Goal: Task Accomplishment & Management: Manage account settings

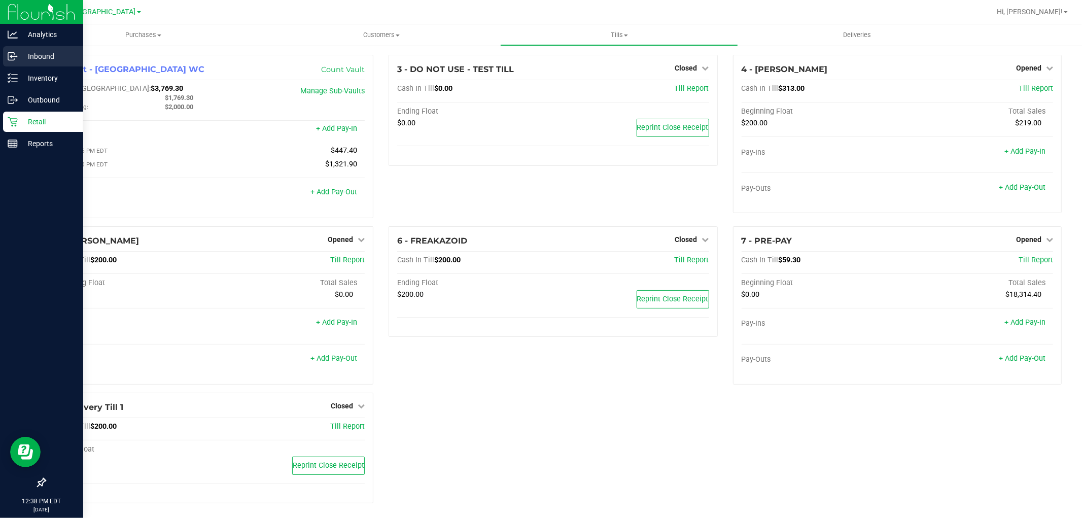
click at [35, 54] on p "Inbound" at bounding box center [48, 56] width 61 height 12
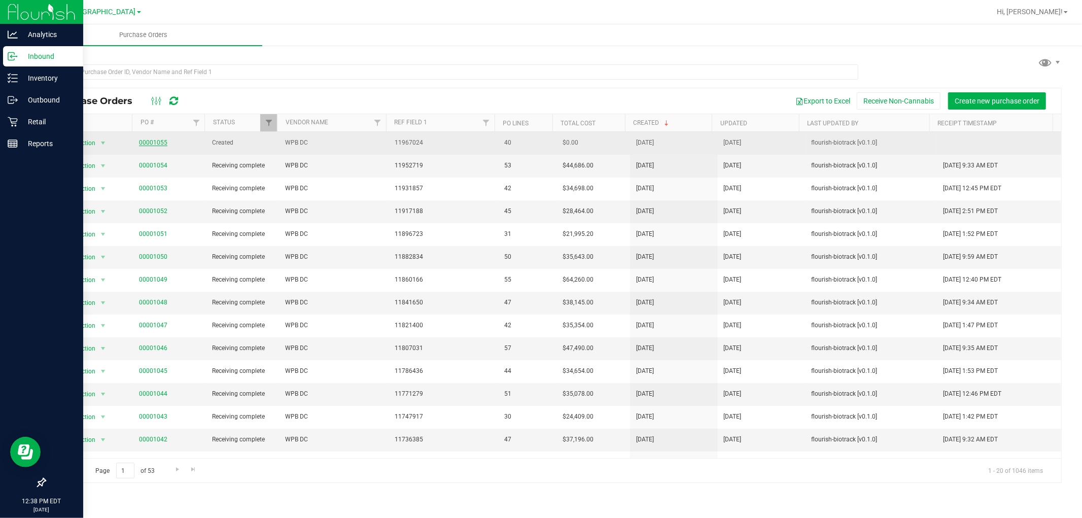
click at [159, 144] on link "00001055" at bounding box center [153, 142] width 28 height 7
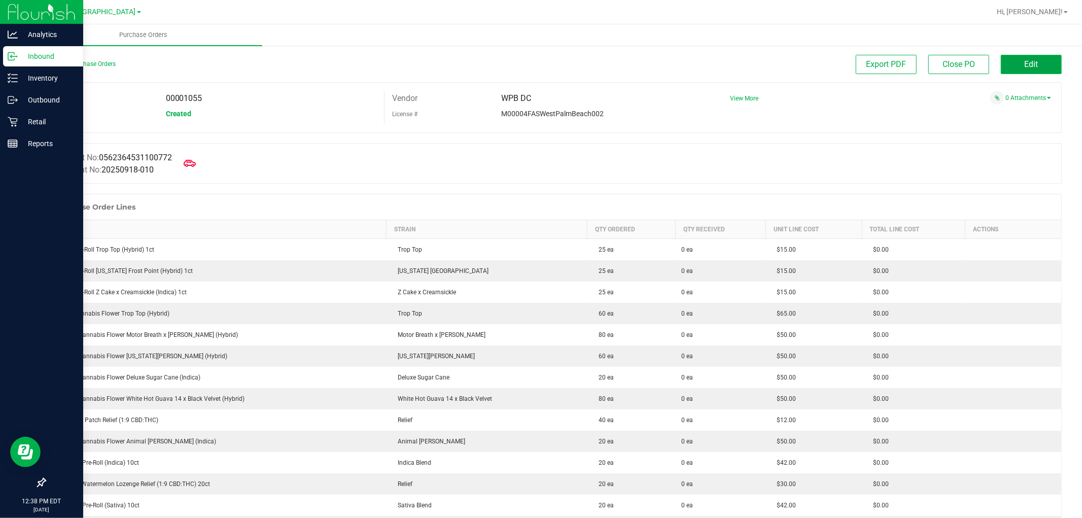
click at [1025, 66] on span "Edit" at bounding box center [1032, 64] width 14 height 10
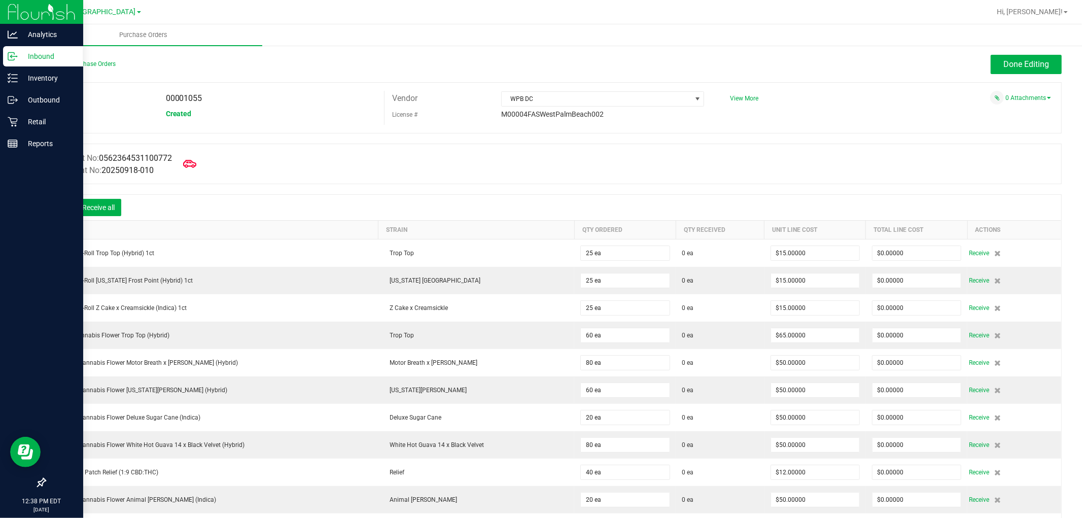
click at [194, 164] on icon at bounding box center [189, 163] width 13 height 13
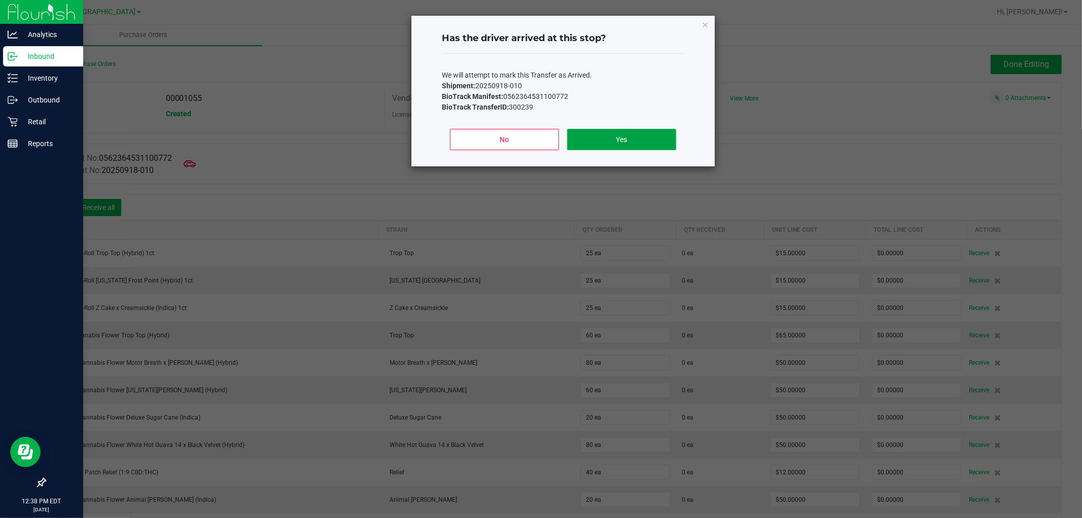
click at [613, 135] on button "Yes" at bounding box center [621, 139] width 109 height 21
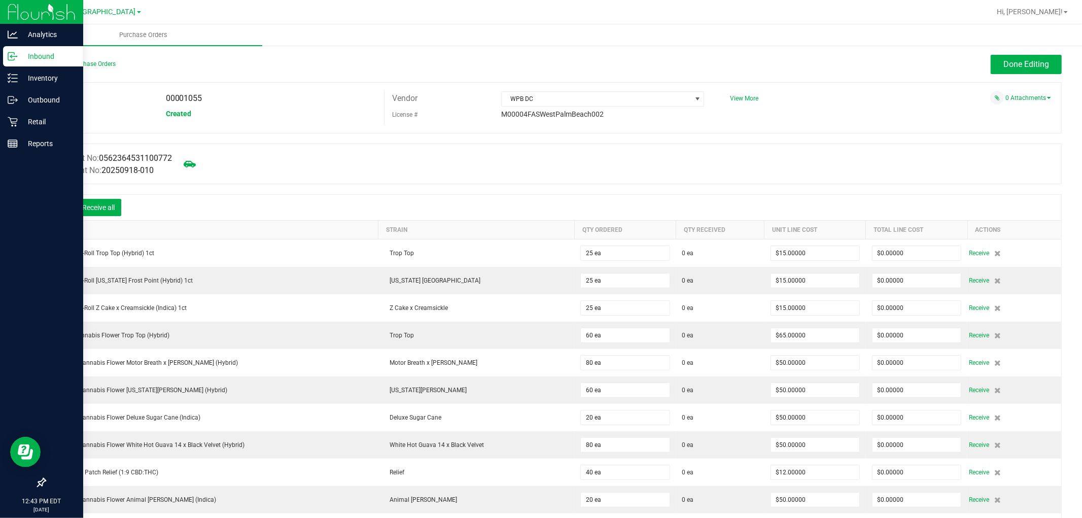
click at [60, 204] on icon at bounding box center [60, 209] width 10 height 10
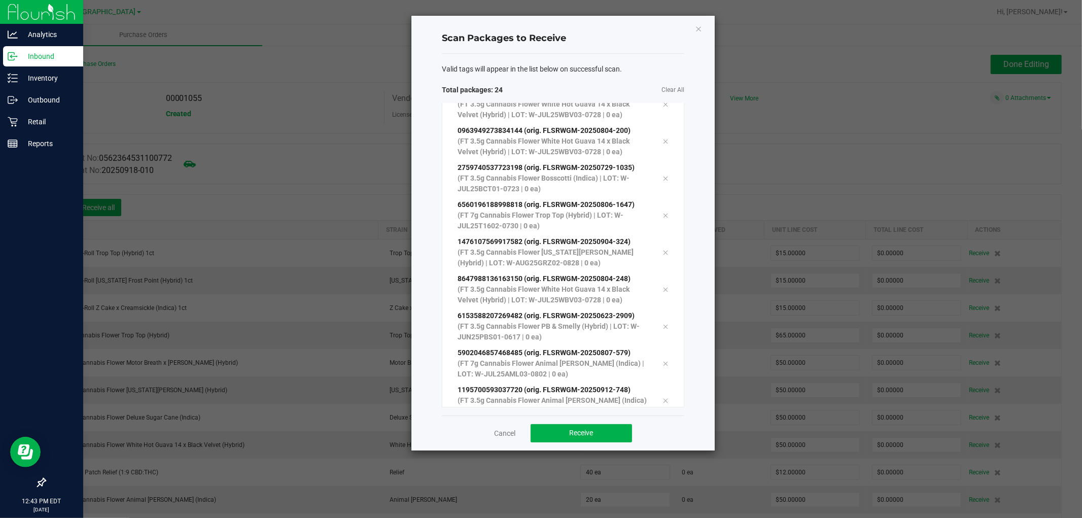
scroll to position [573, 0]
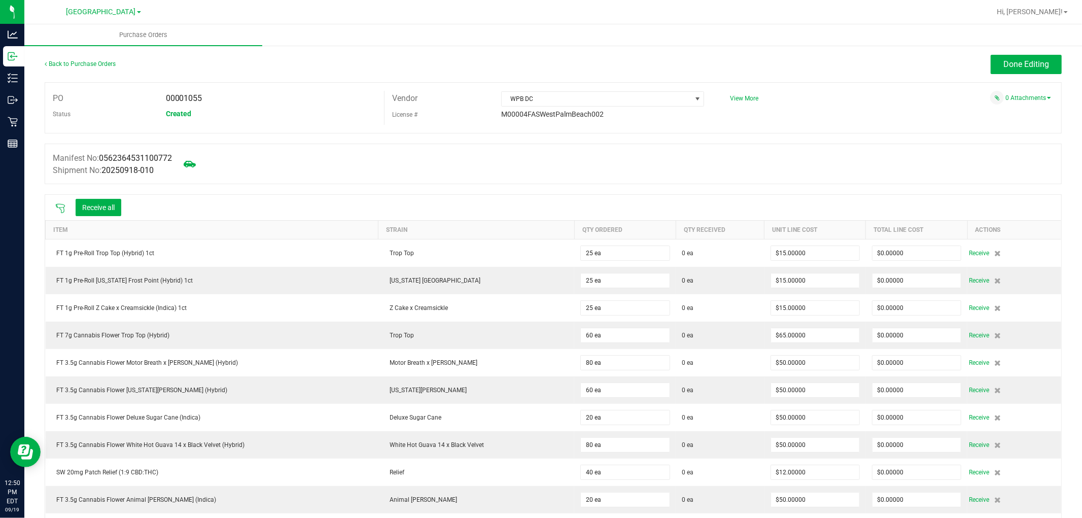
click at [62, 210] on icon at bounding box center [60, 209] width 10 height 10
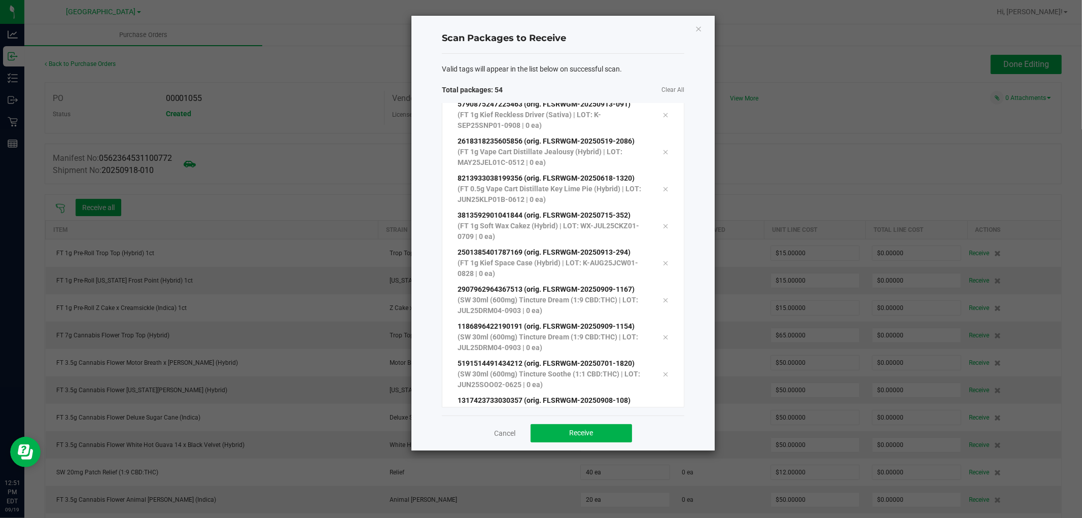
scroll to position [1685, 0]
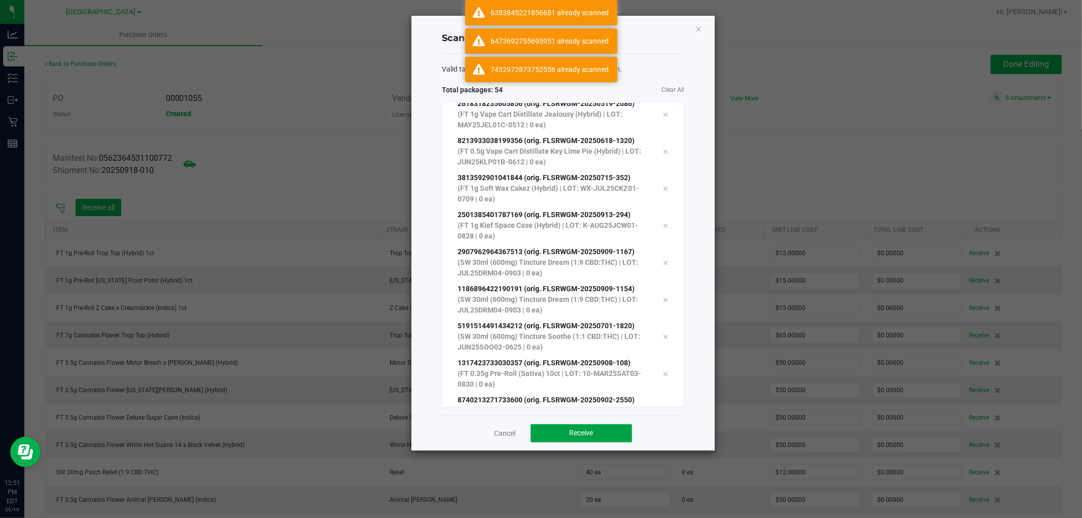
click at [590, 432] on span "Receive" at bounding box center [582, 433] width 24 height 8
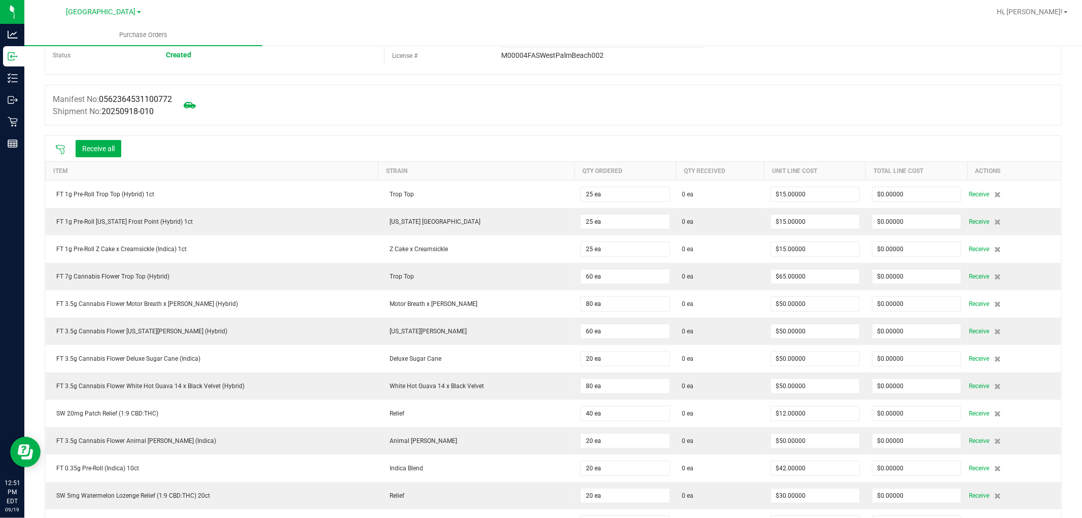
scroll to position [0, 0]
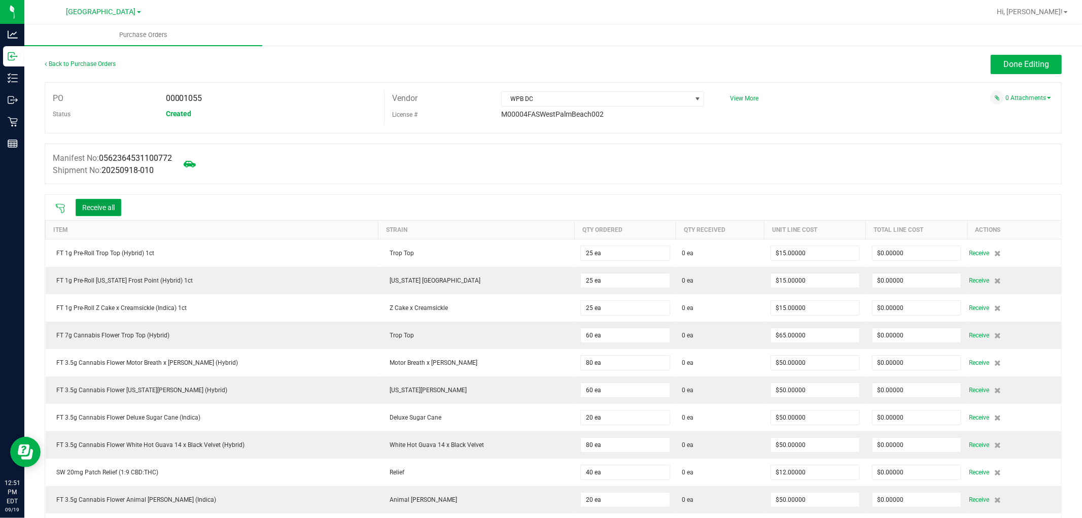
click at [103, 201] on button "Receive all" at bounding box center [99, 207] width 46 height 17
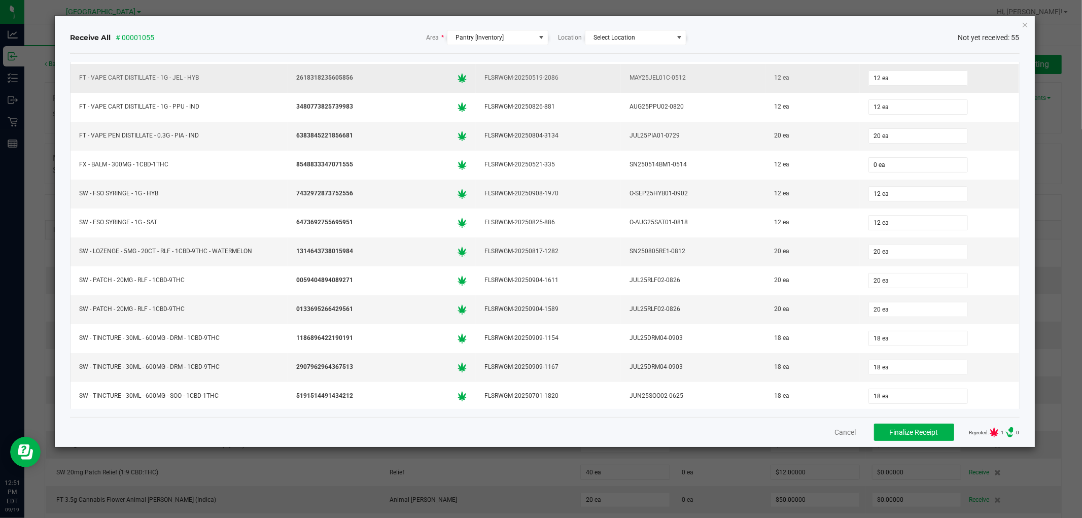
scroll to position [1275, 0]
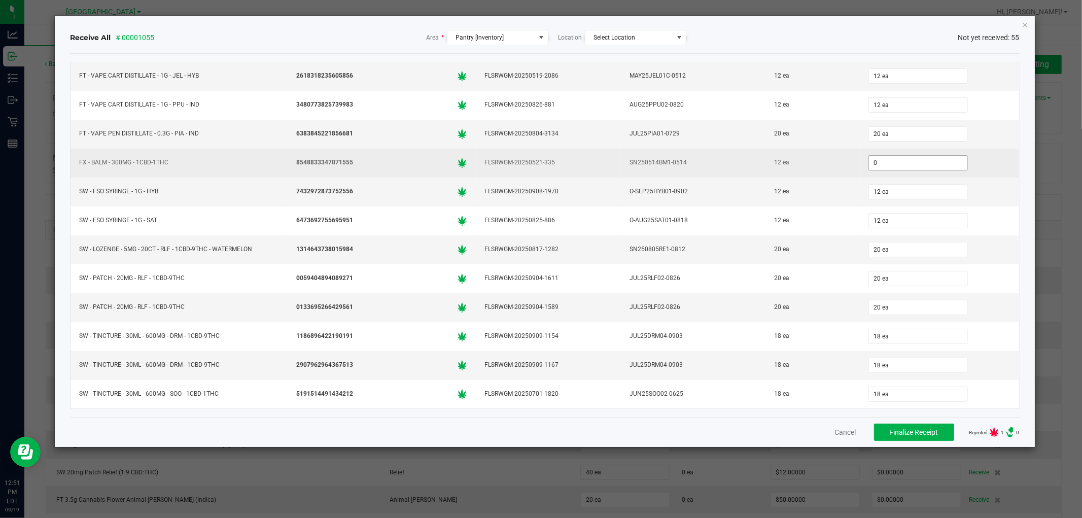
click at [869, 159] on input "0" at bounding box center [918, 163] width 98 height 14
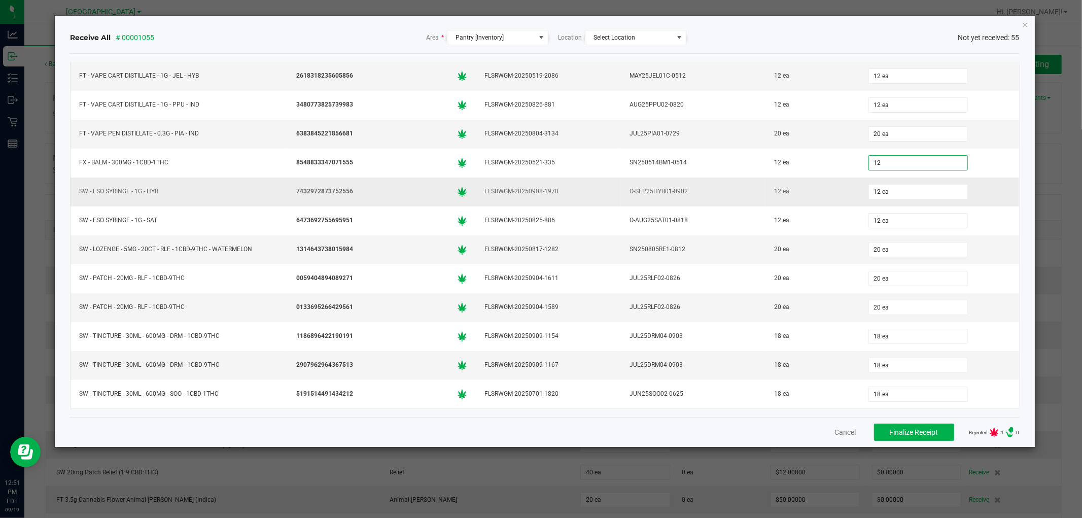
type input "12 ea"
click at [803, 201] on td "12 ea" at bounding box center [813, 192] width 94 height 29
click at [892, 430] on span "Finalize Receipt" at bounding box center [914, 432] width 49 height 8
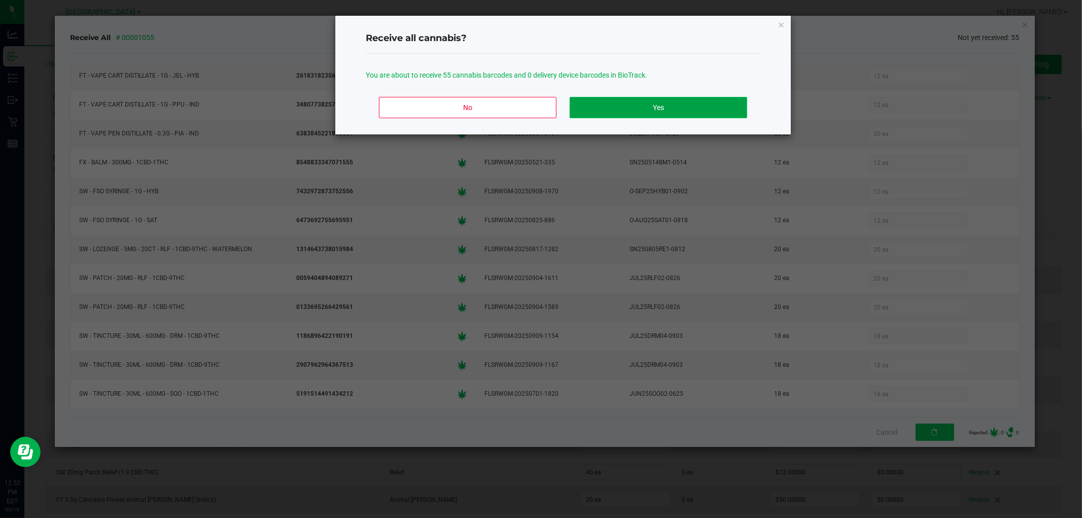
click at [636, 111] on button "Yes" at bounding box center [659, 107] width 178 height 21
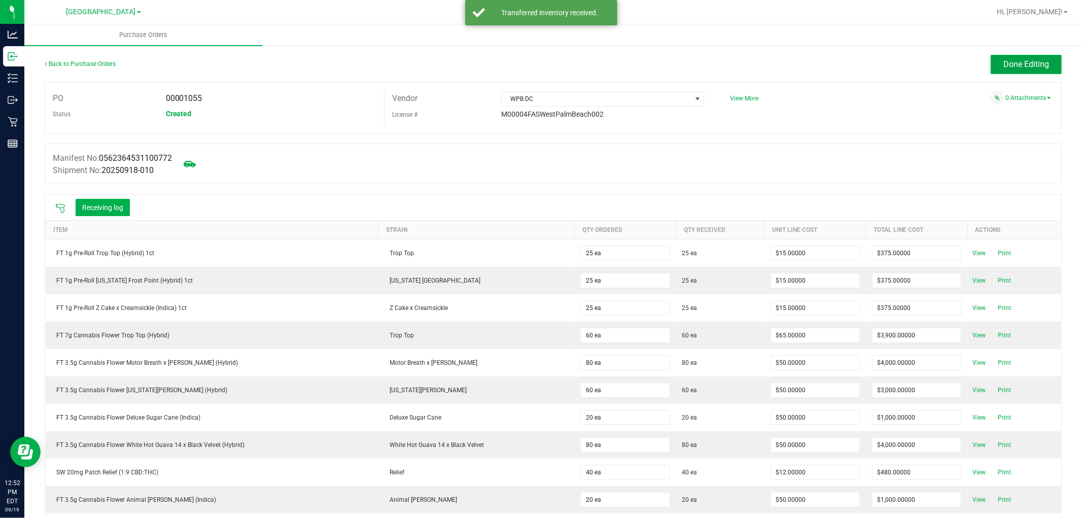
click at [1004, 59] on span "Done Editing" at bounding box center [1027, 64] width 46 height 10
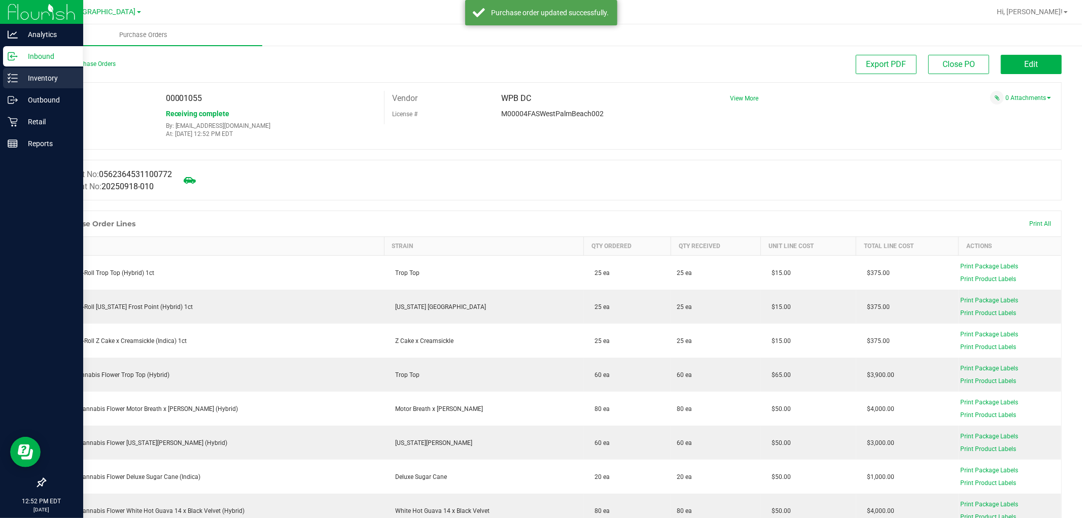
click at [42, 79] on p "Inventory" at bounding box center [48, 78] width 61 height 12
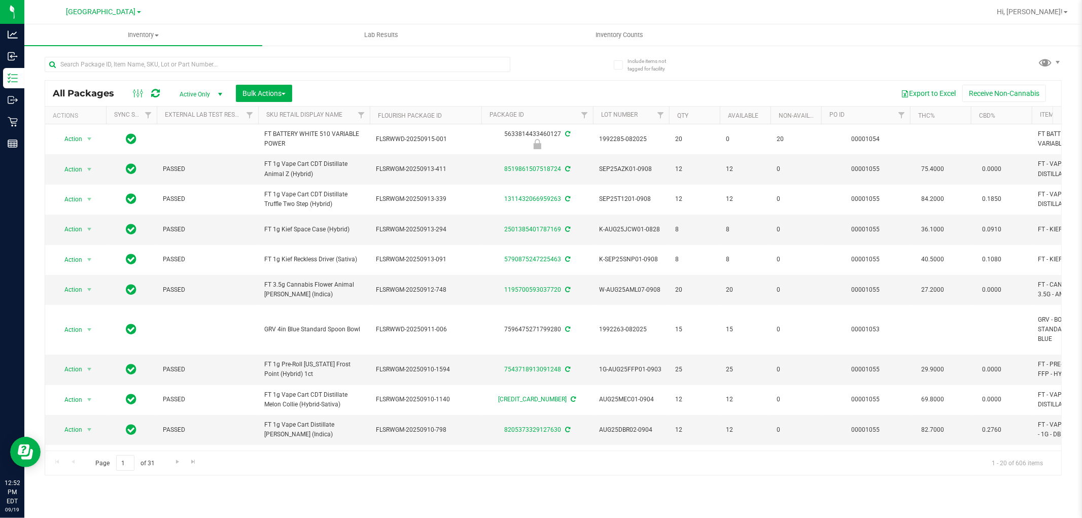
click at [840, 119] on th "PO ID" at bounding box center [866, 116] width 89 height 18
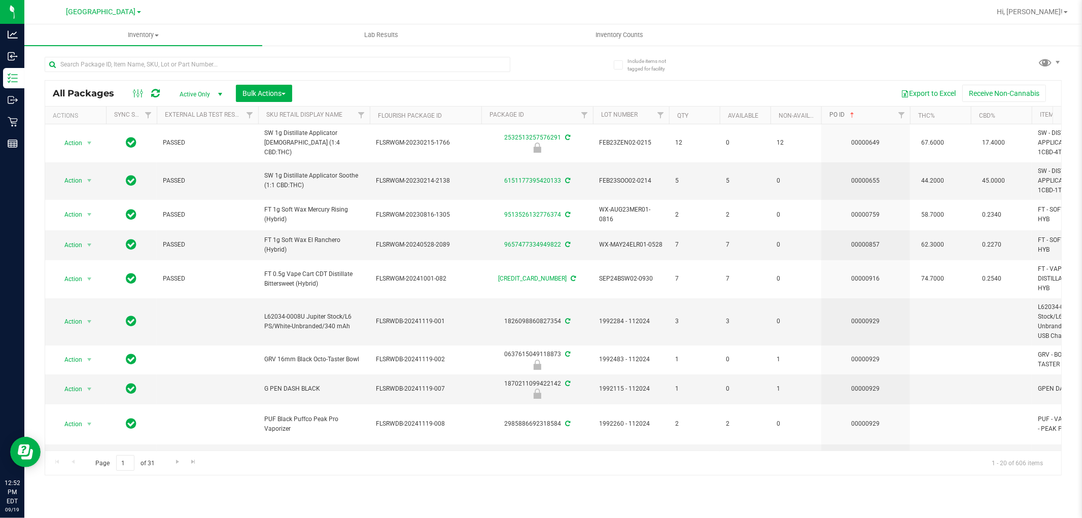
click at [837, 115] on link "PO ID" at bounding box center [843, 114] width 27 height 7
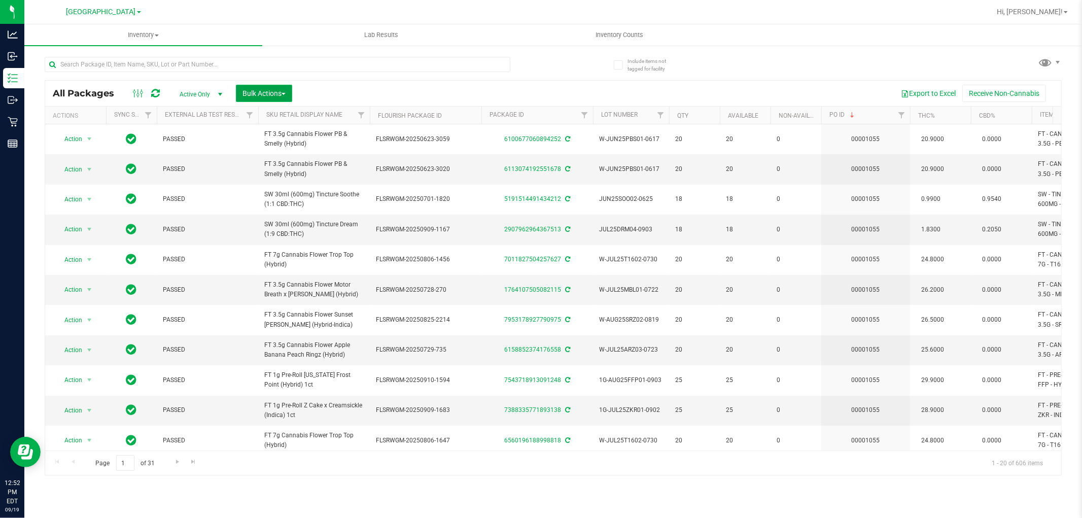
click at [280, 92] on span "Bulk Actions" at bounding box center [264, 93] width 43 height 8
click at [285, 191] on span "Lock/Unlock packages" at bounding box center [277, 191] width 70 height 8
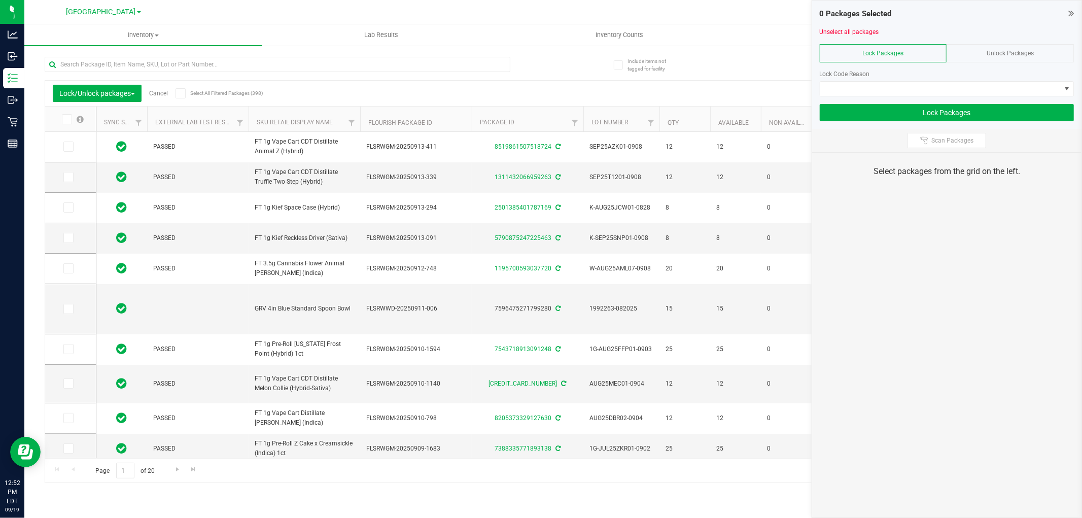
click at [1074, 8] on icon at bounding box center [1072, 13] width 6 height 10
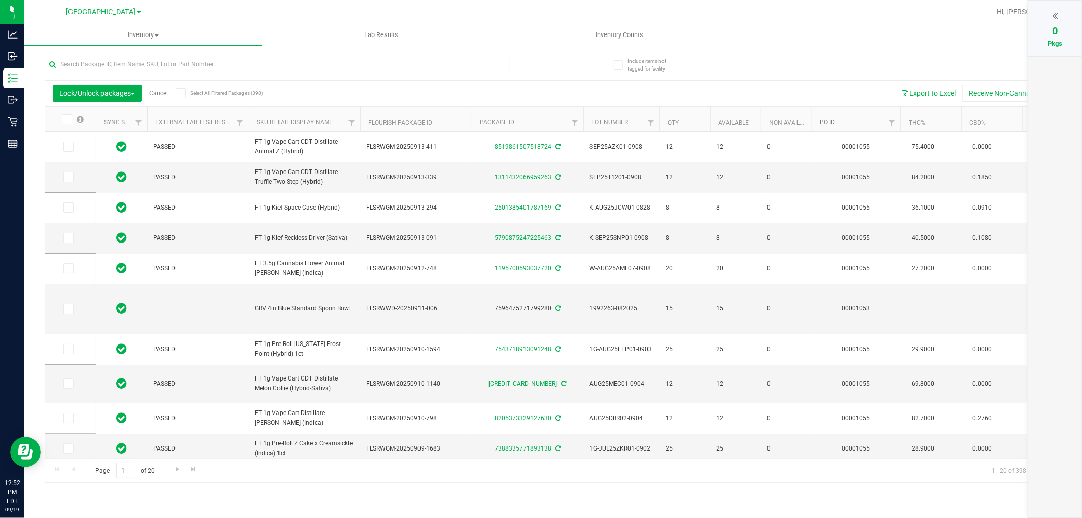
click at [826, 123] on link "PO ID" at bounding box center [827, 122] width 15 height 7
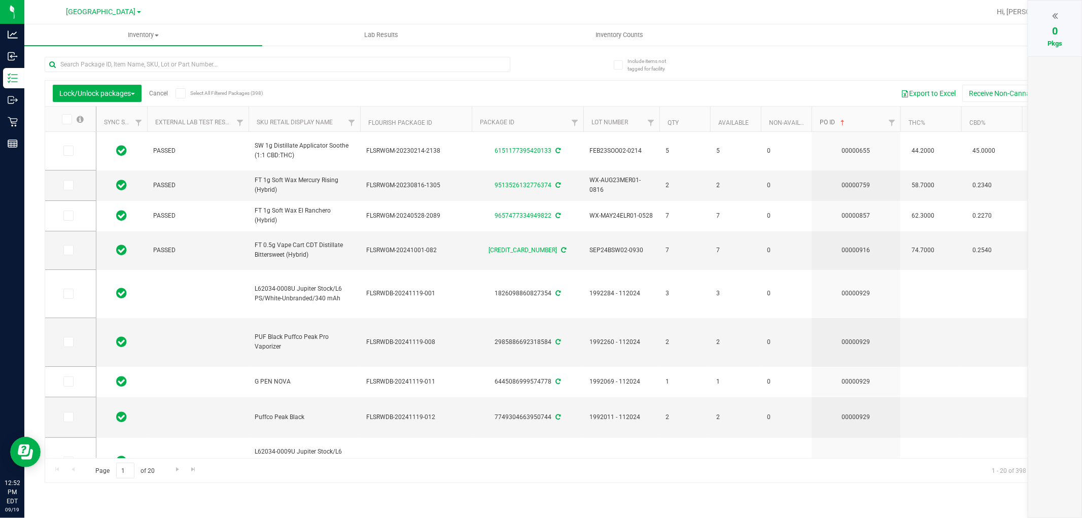
click at [828, 124] on link "PO ID" at bounding box center [833, 122] width 27 height 7
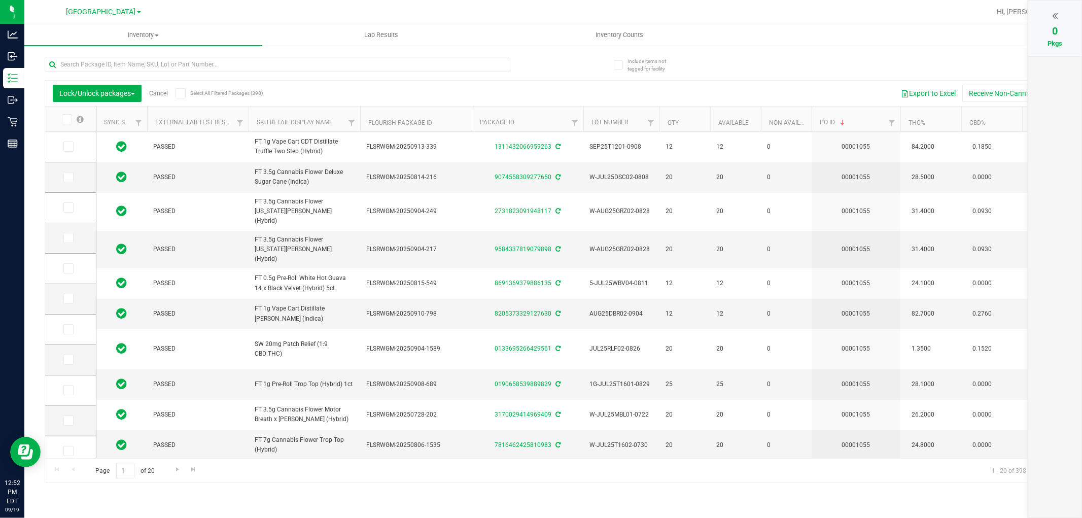
click at [66, 119] on icon at bounding box center [66, 119] width 7 height 0
click at [0, 0] on input "checkbox" at bounding box center [0, 0] width 0 height 0
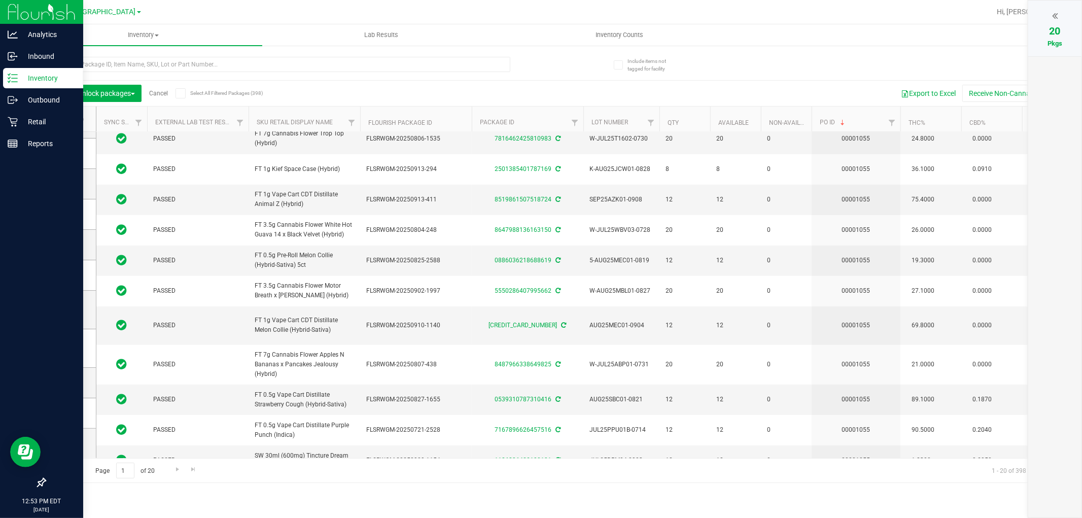
click at [41, 73] on p "Inventory" at bounding box center [48, 78] width 61 height 12
click at [40, 125] on p "Retail" at bounding box center [48, 122] width 61 height 12
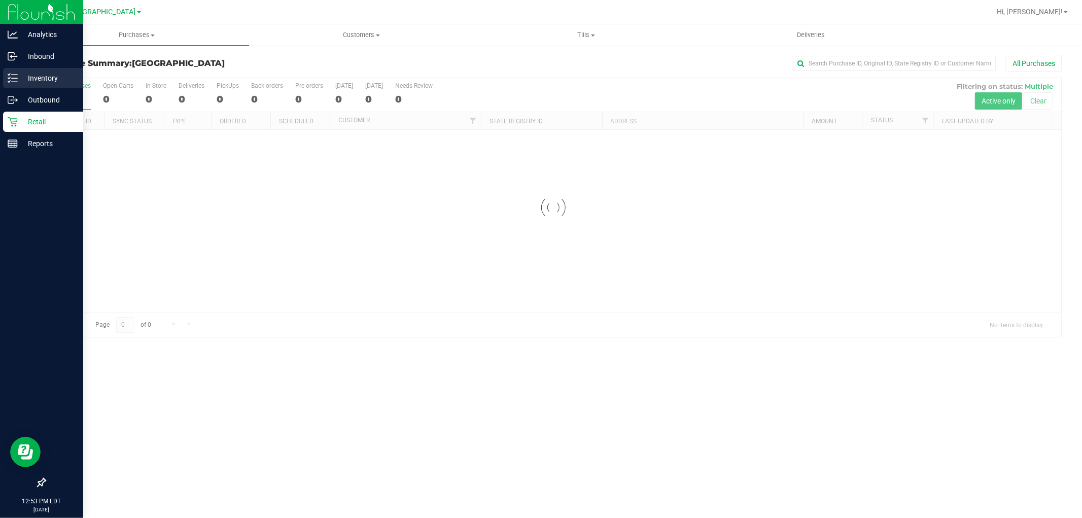
click at [44, 78] on p "Inventory" at bounding box center [48, 78] width 61 height 12
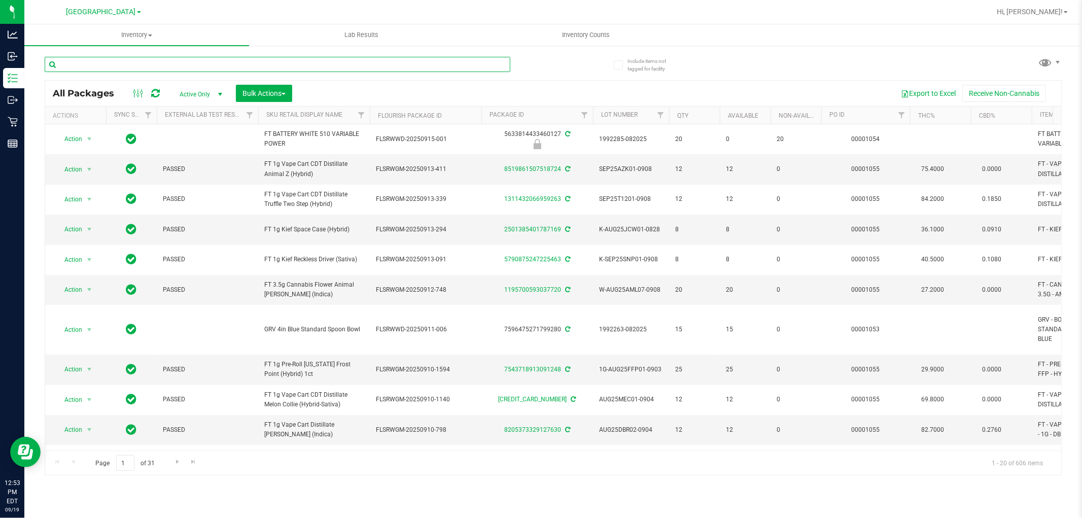
click at [158, 61] on input "text" at bounding box center [278, 64] width 466 height 15
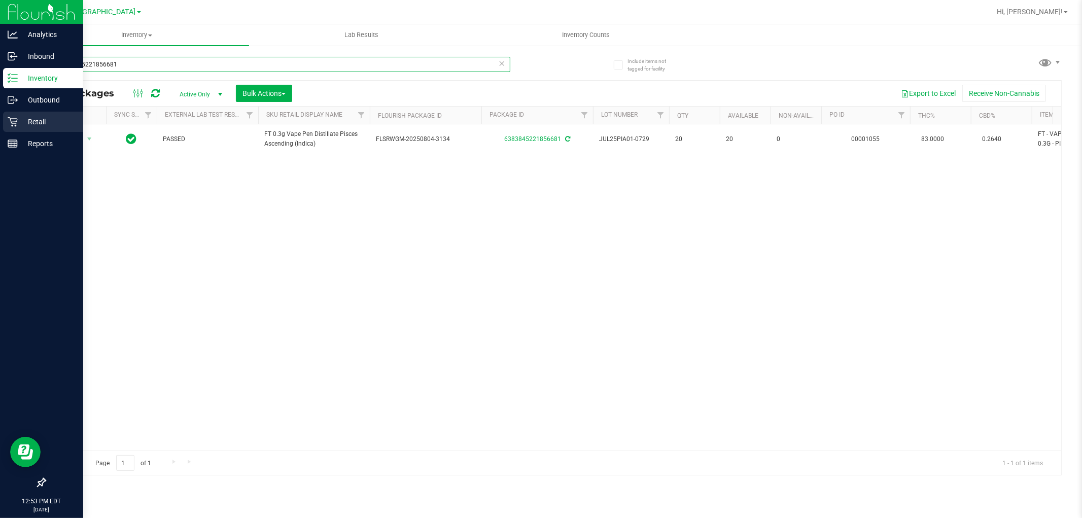
type input "6383845221856681"
click at [23, 118] on p "Retail" at bounding box center [48, 122] width 61 height 12
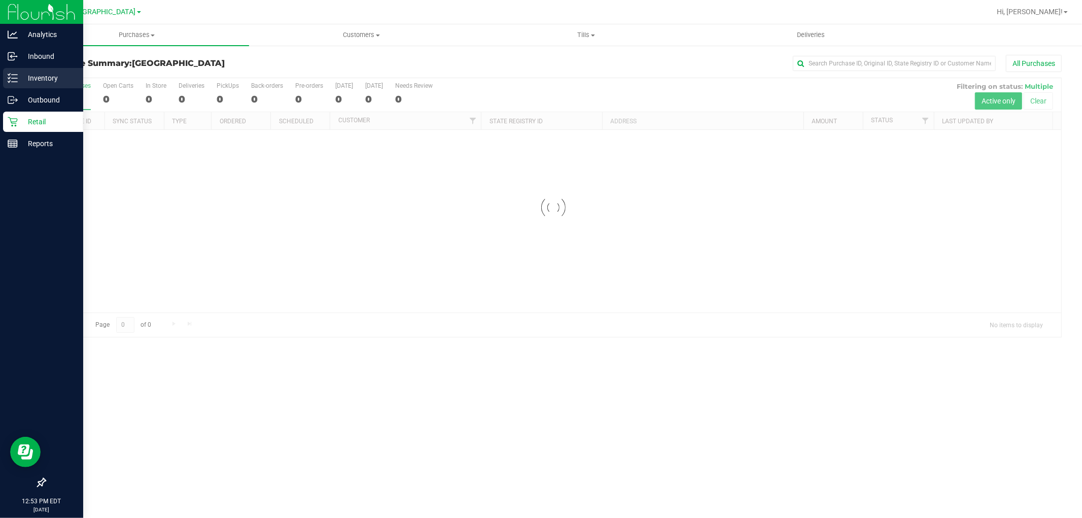
click at [48, 81] on p "Inventory" at bounding box center [48, 78] width 61 height 12
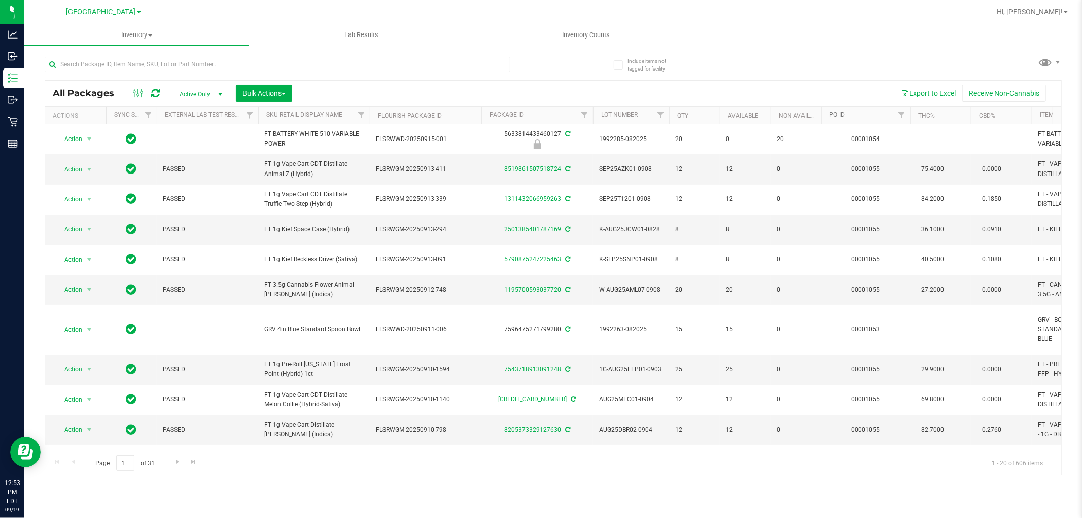
click at [839, 115] on link "PO ID" at bounding box center [837, 114] width 15 height 7
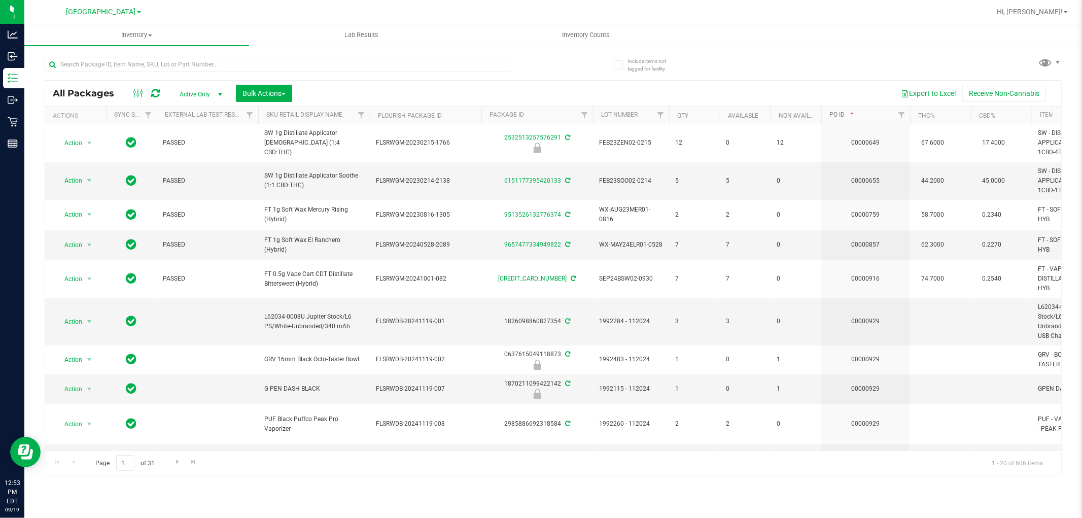
click at [843, 114] on link "PO ID" at bounding box center [843, 114] width 27 height 7
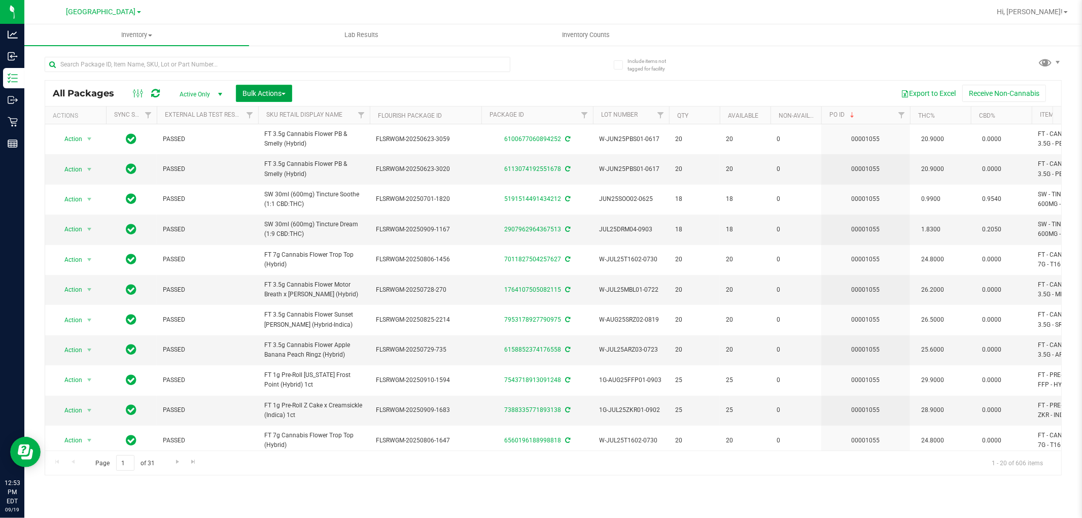
click at [272, 93] on span "Bulk Actions" at bounding box center [264, 93] width 43 height 8
click at [275, 191] on span "Lock/Unlock packages" at bounding box center [277, 191] width 70 height 8
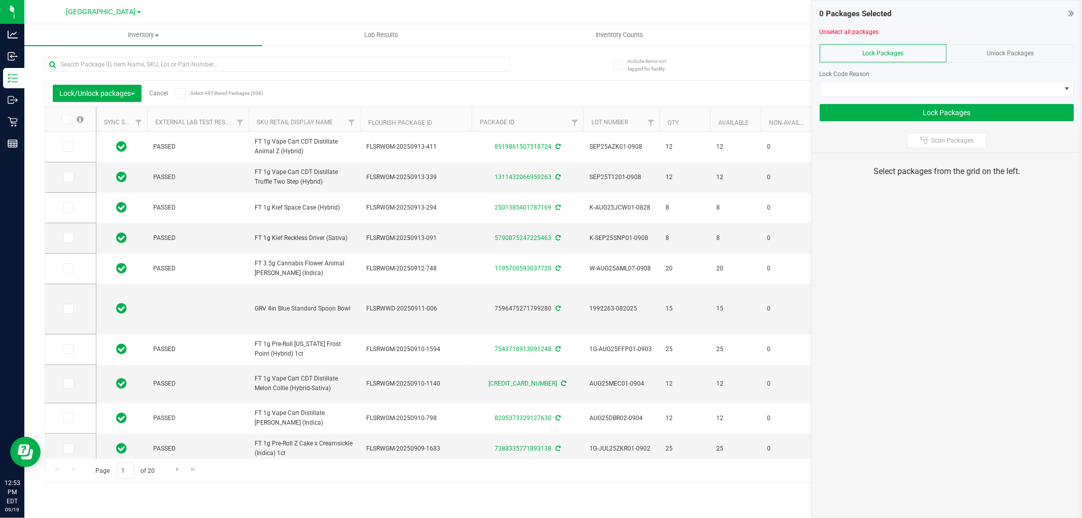
click at [1077, 8] on div "0 Packages Selected Unselect all packages Lock Packages Unlock Packages Lock Co…" at bounding box center [947, 65] width 269 height 128
click at [1067, 11] on div "0 Packages Selected" at bounding box center [947, 14] width 254 height 12
click at [1072, 13] on icon at bounding box center [1072, 13] width 6 height 10
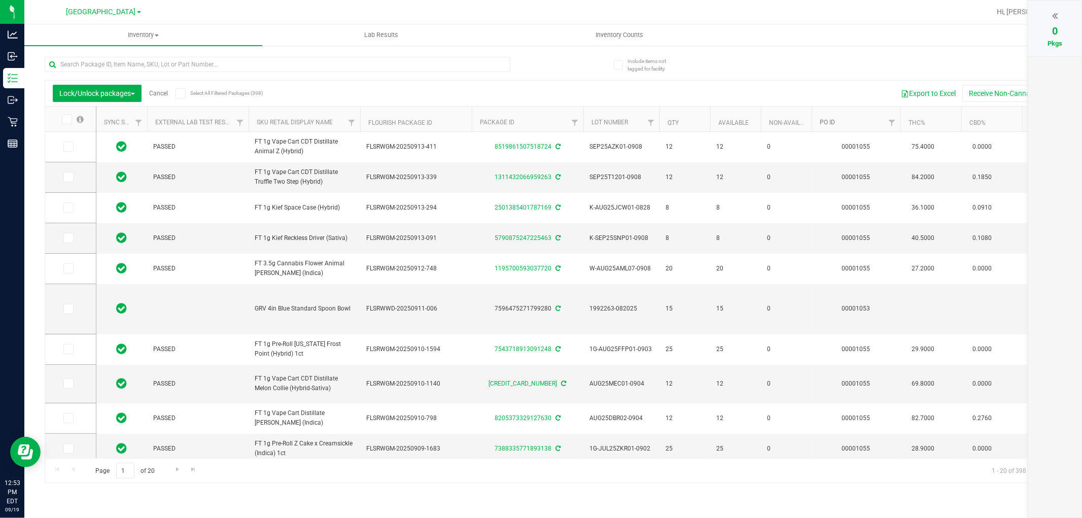
click at [832, 124] on link "PO ID" at bounding box center [827, 122] width 15 height 7
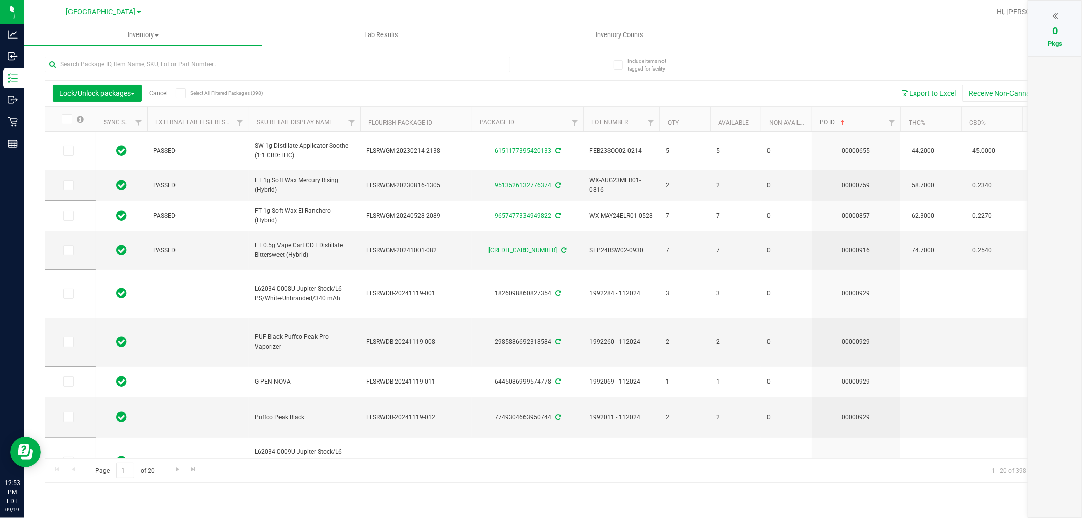
click at [828, 122] on link "PO ID" at bounding box center [833, 122] width 27 height 7
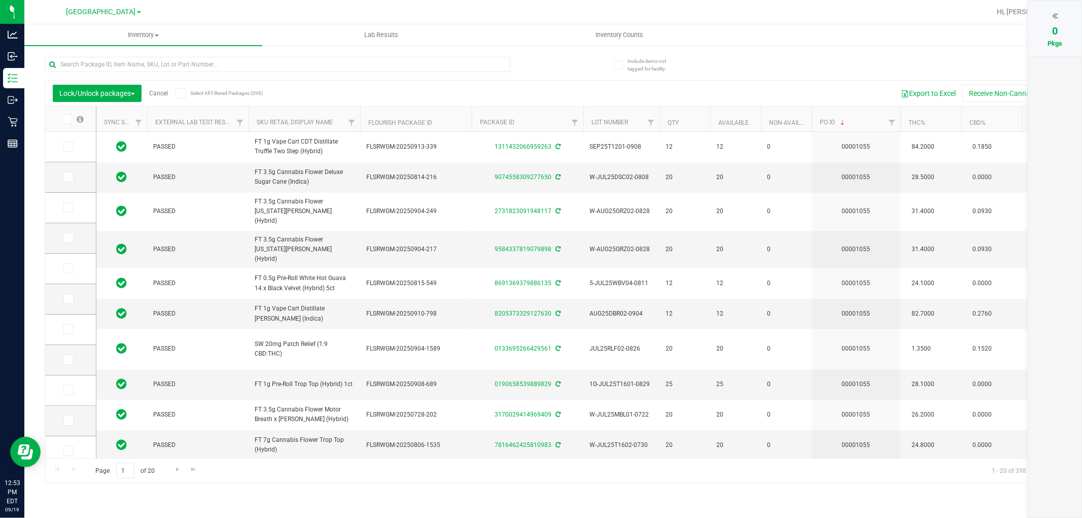
click at [69, 119] on icon at bounding box center [66, 119] width 7 height 0
click at [0, 0] on input "checkbox" at bounding box center [0, 0] width 0 height 0
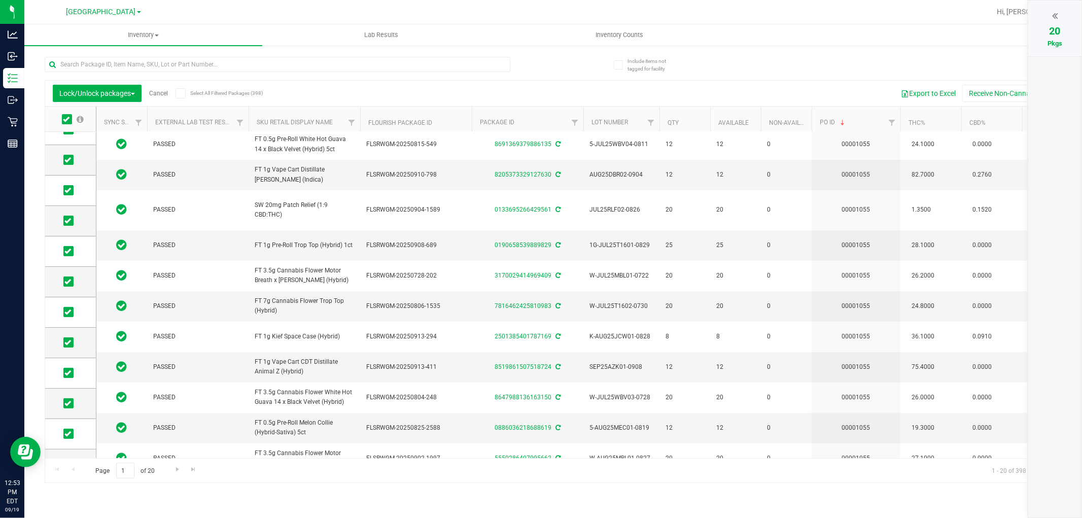
scroll to position [298, 0]
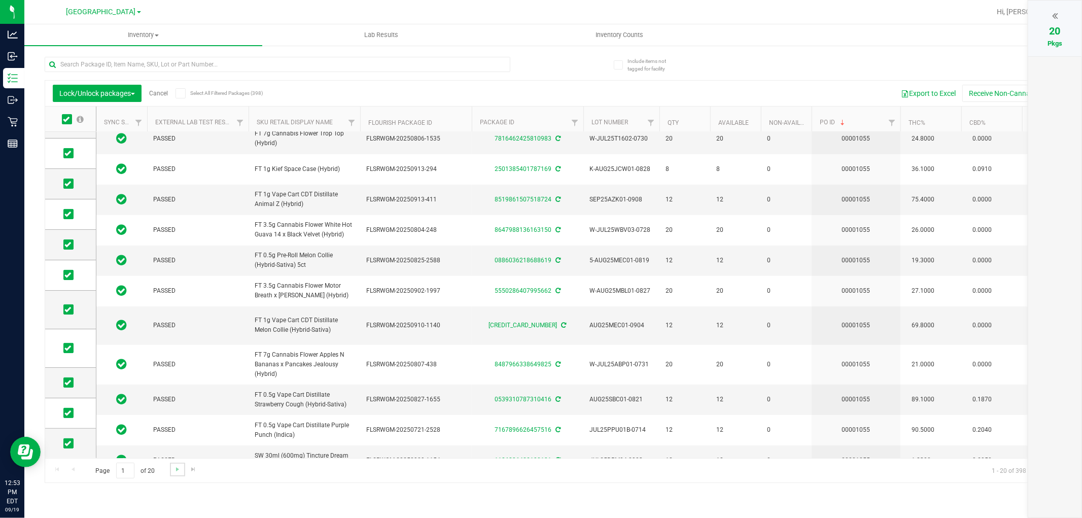
click at [171, 465] on link "Go to the next page" at bounding box center [177, 470] width 15 height 14
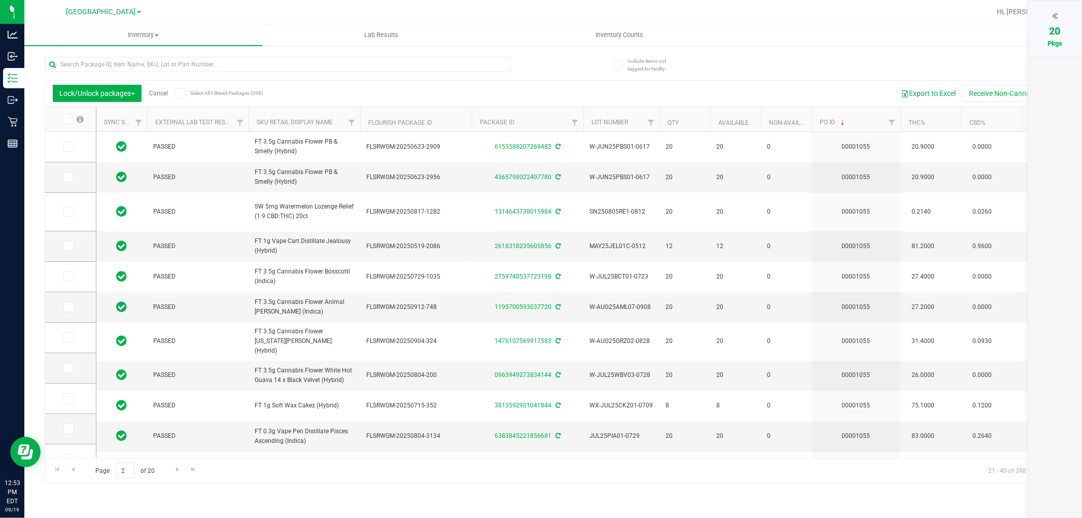
click at [64, 119] on icon at bounding box center [66, 119] width 7 height 0
click at [0, 0] on input "checkbox" at bounding box center [0, 0] width 0 height 0
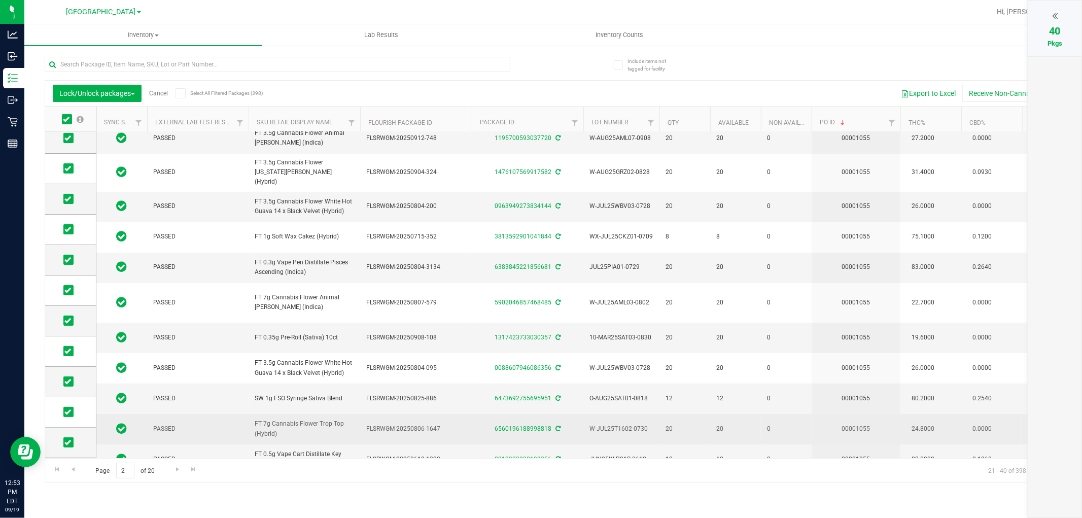
scroll to position [290, 0]
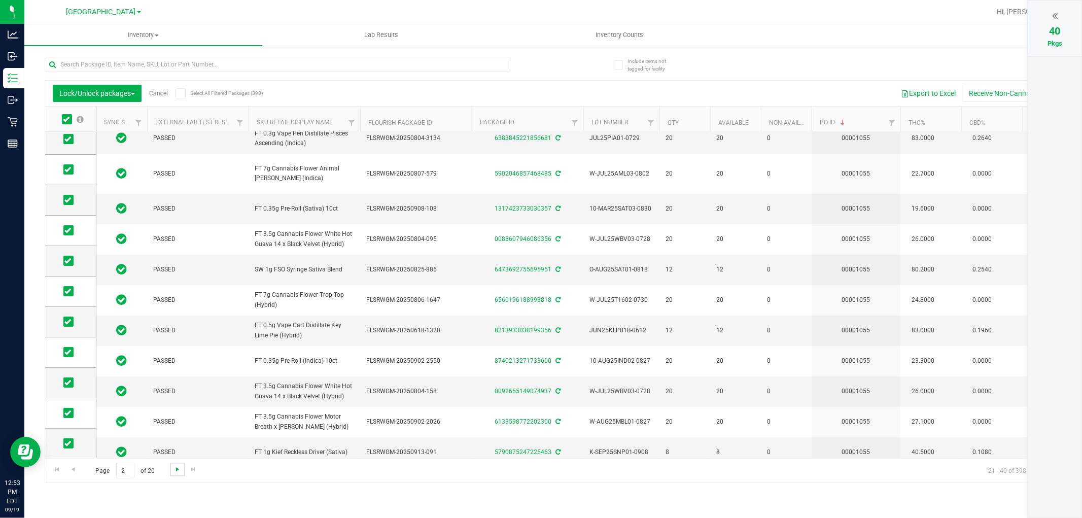
click at [176, 469] on span "Go to the next page" at bounding box center [178, 469] width 8 height 8
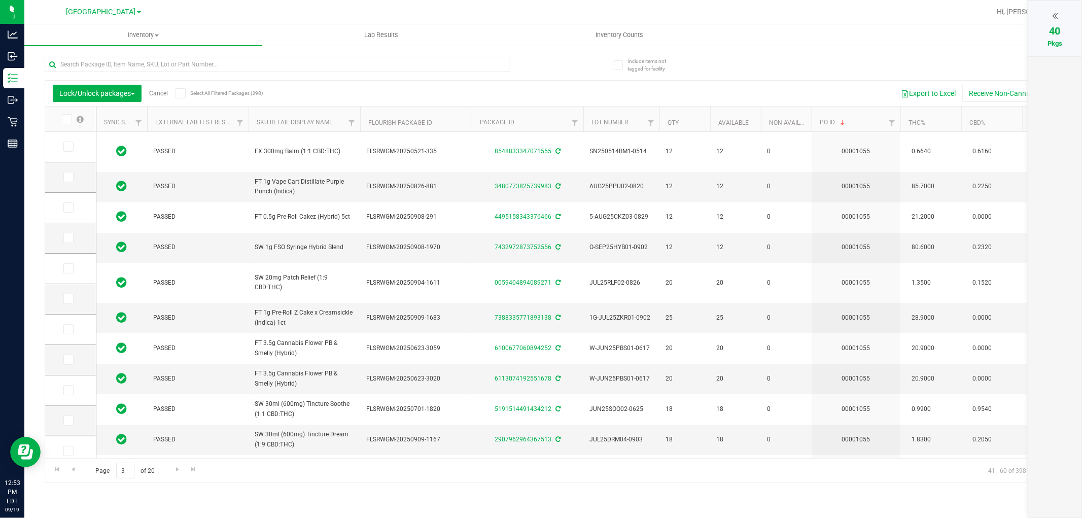
click at [69, 119] on icon at bounding box center [66, 119] width 7 height 0
click at [0, 0] on input "checkbox" at bounding box center [0, 0] width 0 height 0
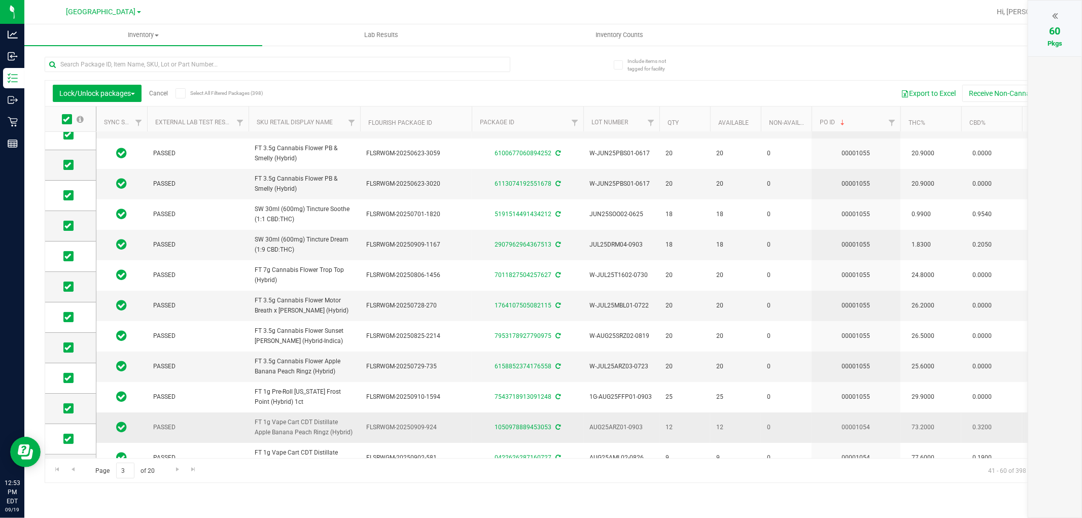
scroll to position [282, 0]
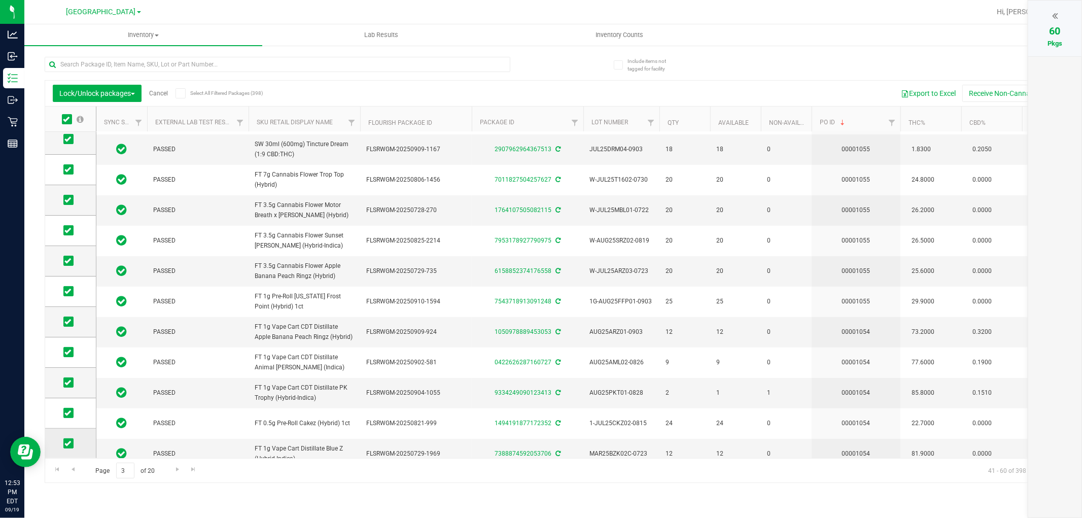
click at [64, 444] on icon at bounding box center [67, 444] width 7 height 0
click at [0, 0] on input "checkbox" at bounding box center [0, 0] width 0 height 0
click at [65, 413] on icon at bounding box center [67, 413] width 7 height 0
click at [0, 0] on input "checkbox" at bounding box center [0, 0] width 0 height 0
click at [64, 385] on span at bounding box center [68, 383] width 10 height 10
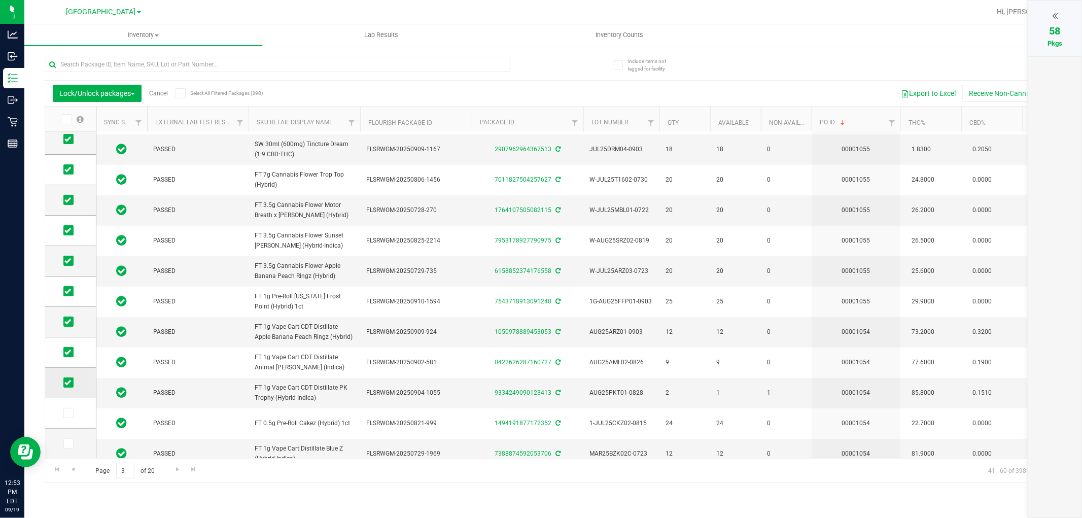
click at [0, 0] on input "checkbox" at bounding box center [0, 0] width 0 height 0
click at [72, 353] on span at bounding box center [68, 352] width 10 height 10
click at [0, 0] on input "checkbox" at bounding box center [0, 0] width 0 height 0
click at [66, 317] on span at bounding box center [68, 322] width 10 height 10
click at [0, 0] on input "checkbox" at bounding box center [0, 0] width 0 height 0
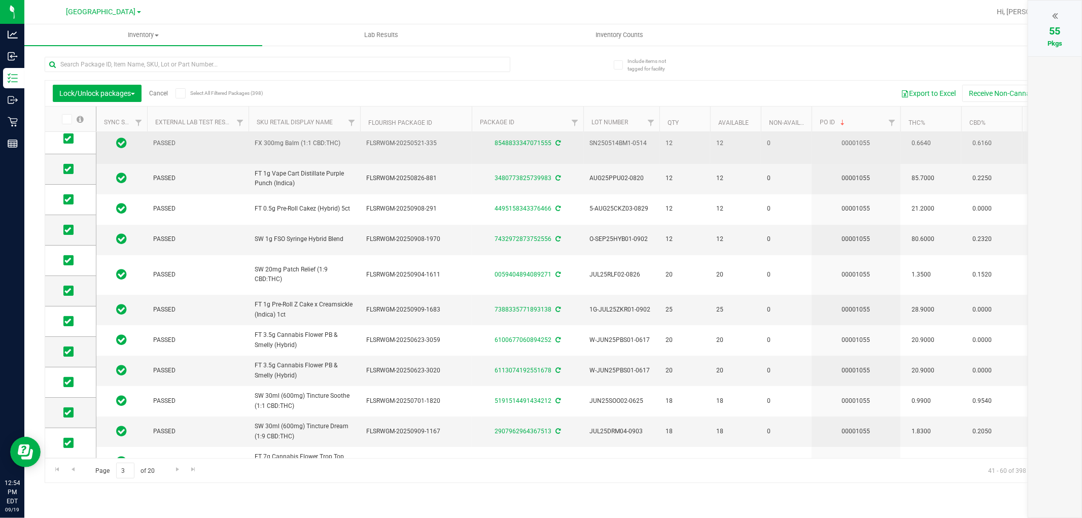
scroll to position [0, 0]
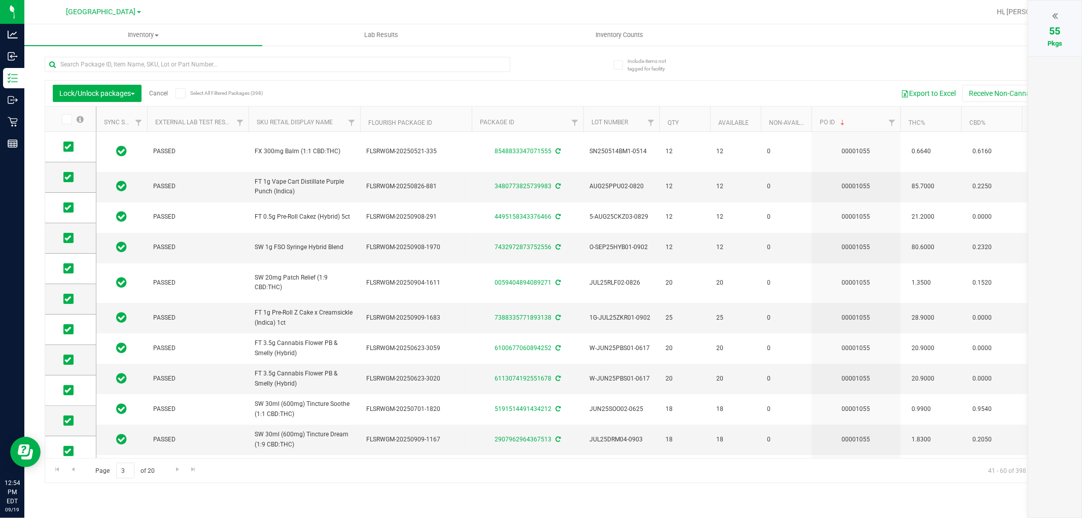
click at [1057, 16] on icon at bounding box center [1056, 16] width 6 height 10
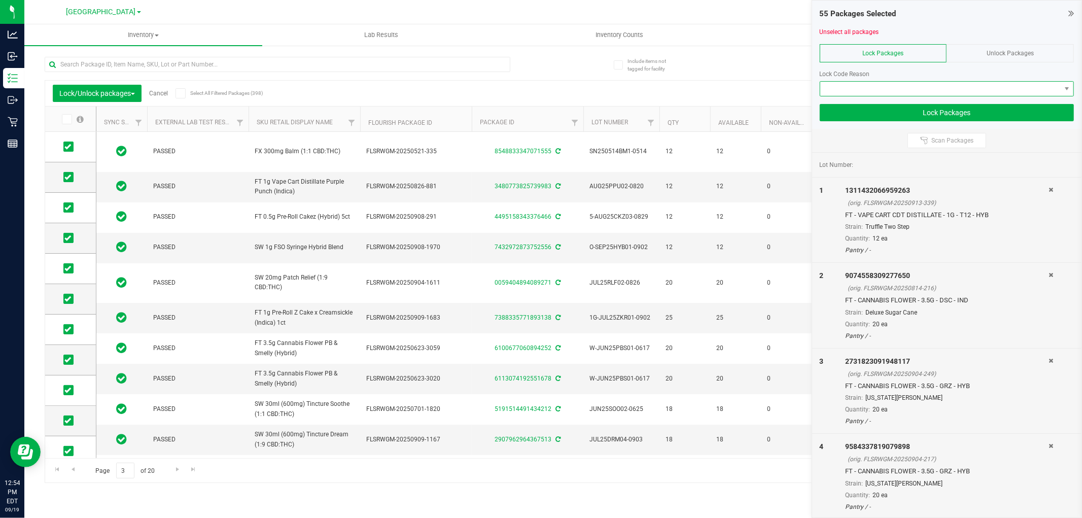
click at [997, 88] on span at bounding box center [941, 89] width 241 height 14
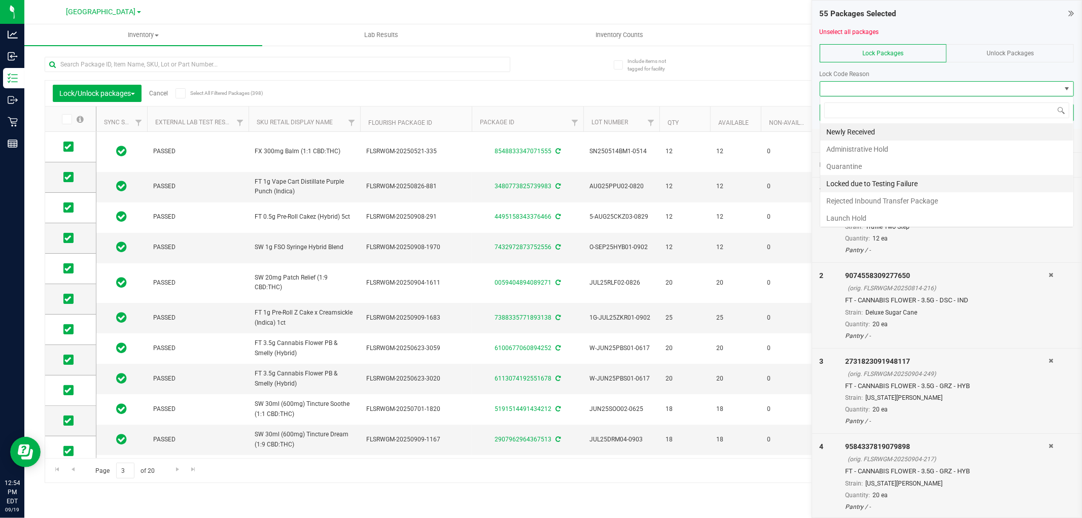
scroll to position [15, 254]
click at [895, 132] on li "Newly Received" at bounding box center [947, 131] width 253 height 17
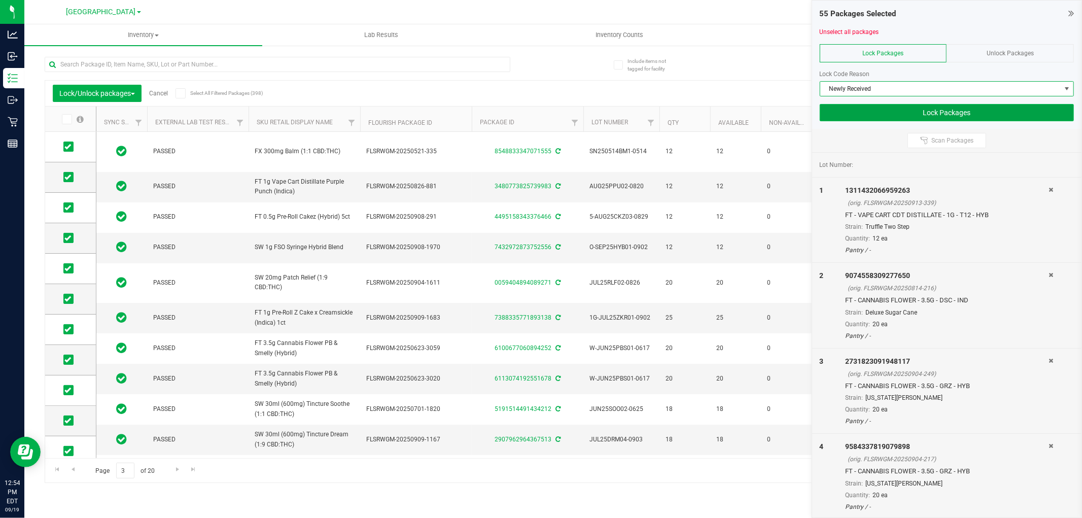
click at [963, 113] on button "Lock Packages" at bounding box center [947, 112] width 254 height 17
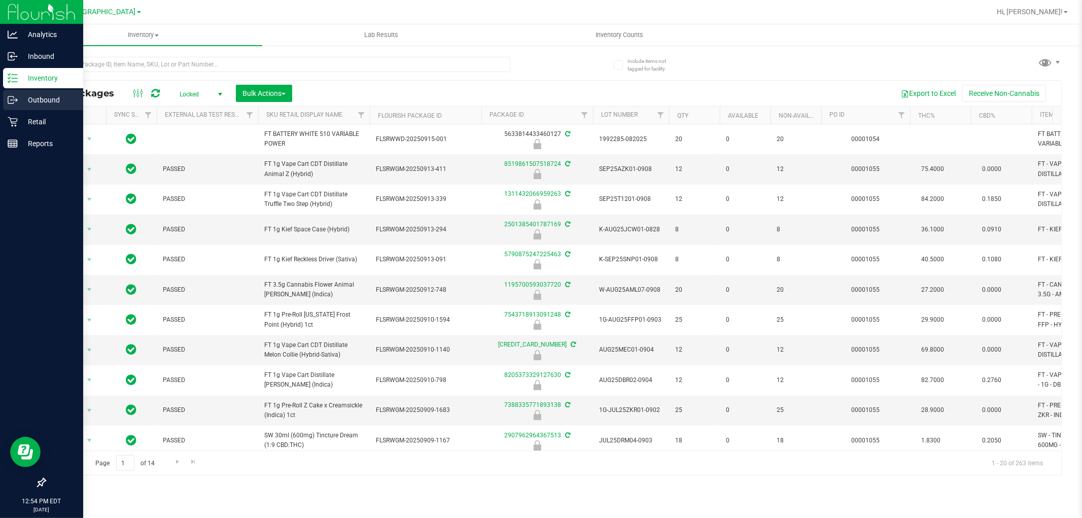
click at [31, 109] on div "Outbound" at bounding box center [43, 100] width 80 height 20
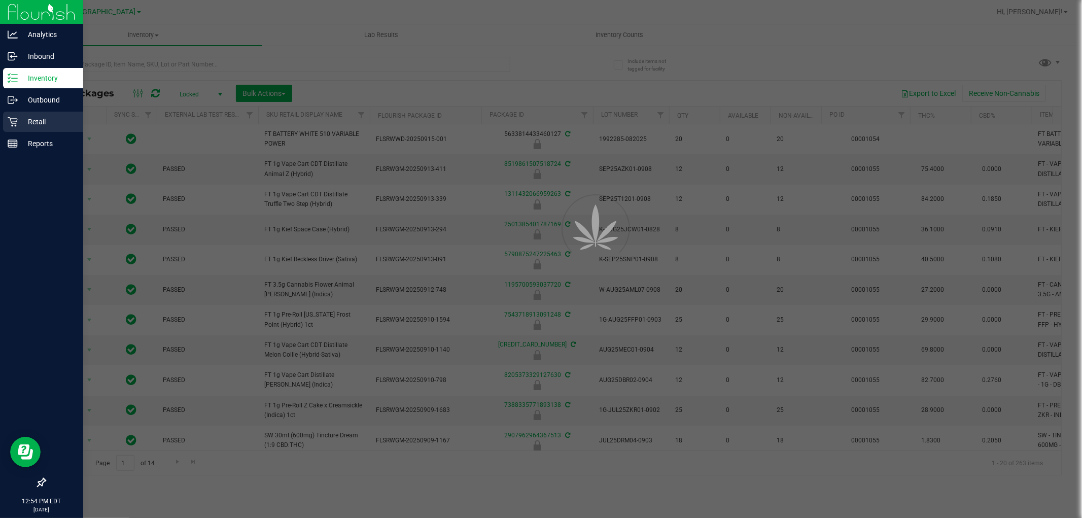
click at [43, 122] on p "Retail" at bounding box center [48, 122] width 61 height 12
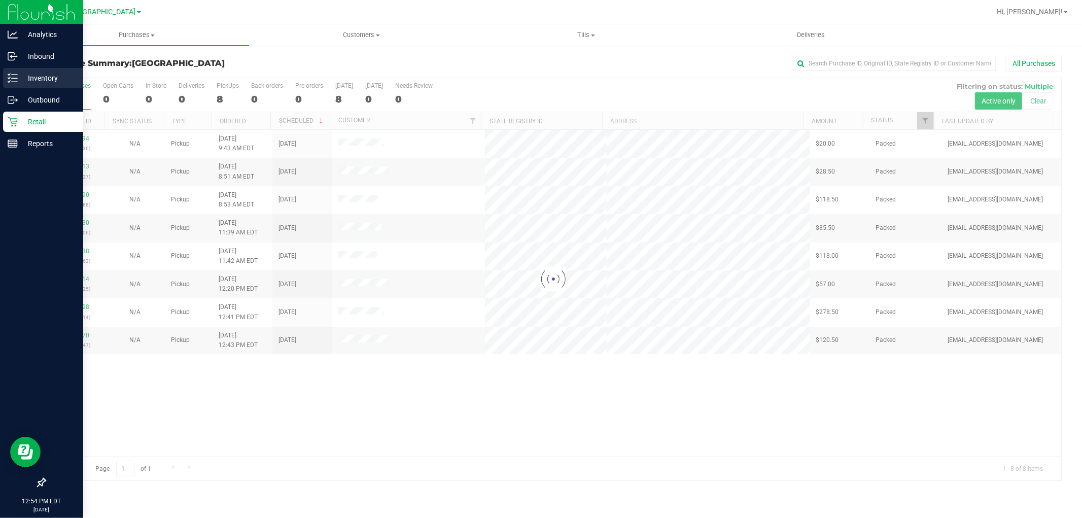
click at [47, 76] on p "Inventory" at bounding box center [48, 78] width 61 height 12
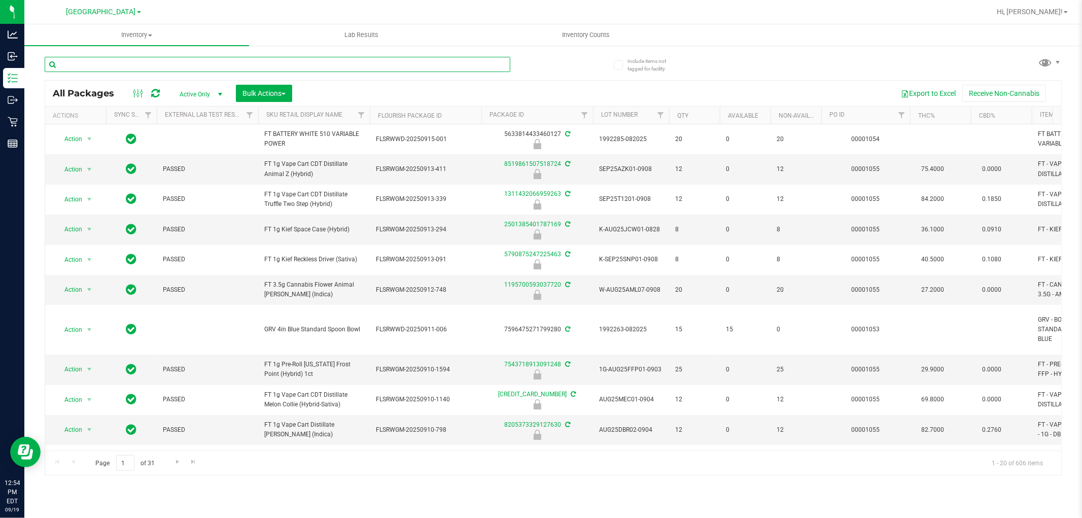
click at [109, 66] on input "text" at bounding box center [278, 64] width 466 height 15
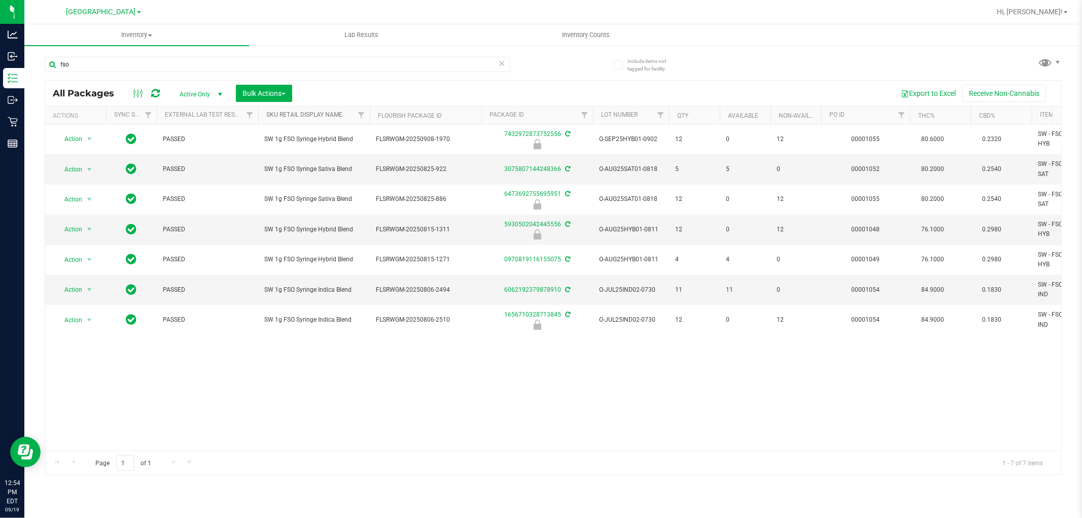
click at [311, 113] on link "Sku Retail Display Name" at bounding box center [304, 114] width 76 height 7
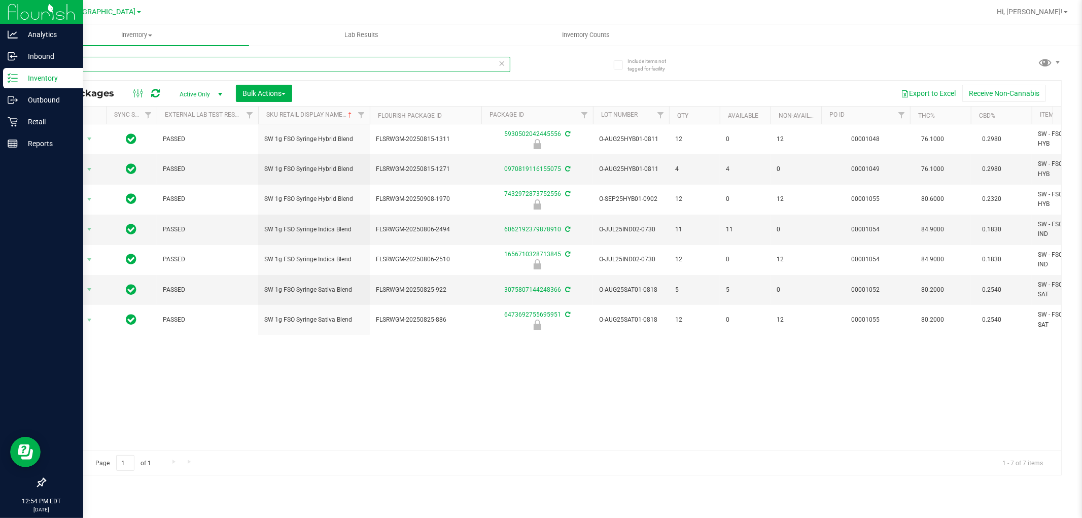
drag, startPoint x: 99, startPoint y: 66, endPoint x: 0, endPoint y: 16, distance: 111.2
click at [0, 16] on div "Analytics Inbound Inventory Outbound Retail Reports 12:54 PM EDT [DATE] 09/19 […" at bounding box center [541, 259] width 1082 height 518
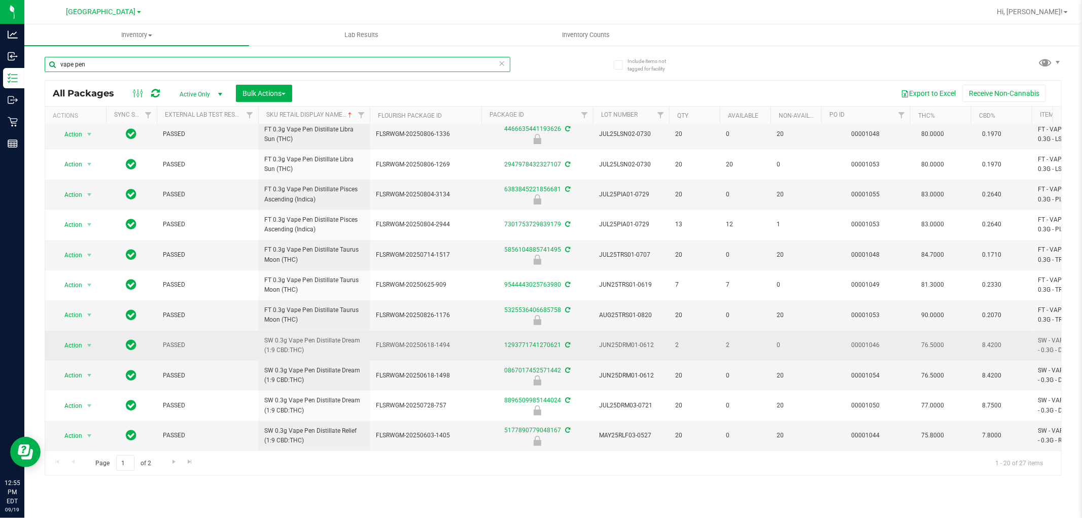
scroll to position [285, 0]
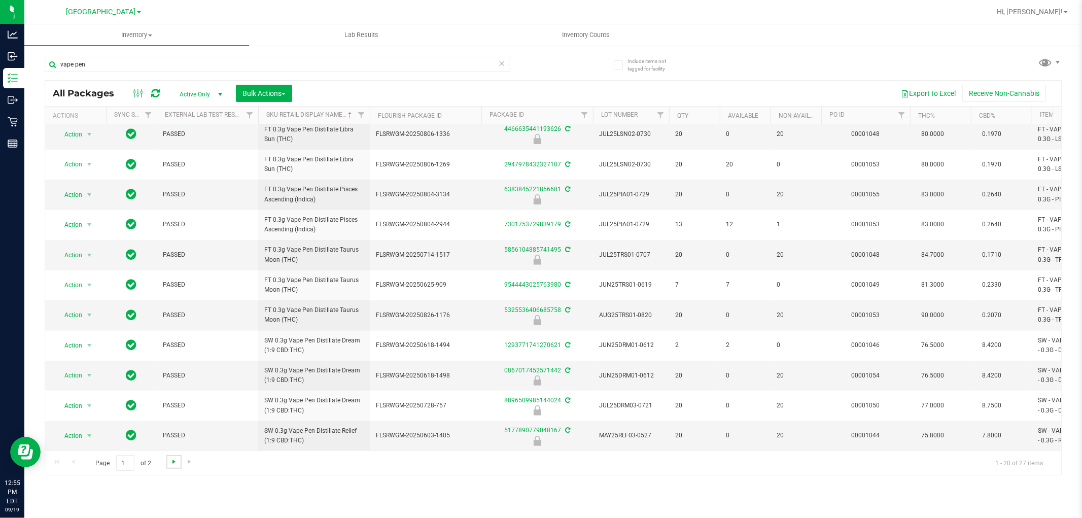
click at [174, 465] on span "Go to the next page" at bounding box center [174, 462] width 8 height 8
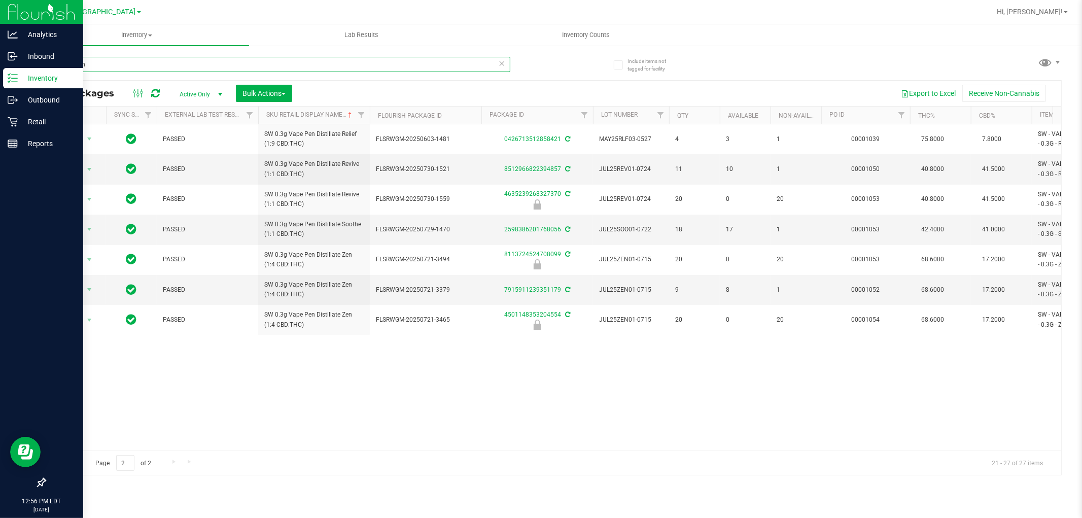
drag, startPoint x: 4, startPoint y: 70, endPoint x: 0, endPoint y: 77, distance: 8.4
click at [0, 77] on div "Analytics Inbound Inventory Outbound Retail Reports 12:56 PM EDT [DATE] 09/19 […" at bounding box center [541, 259] width 1082 height 518
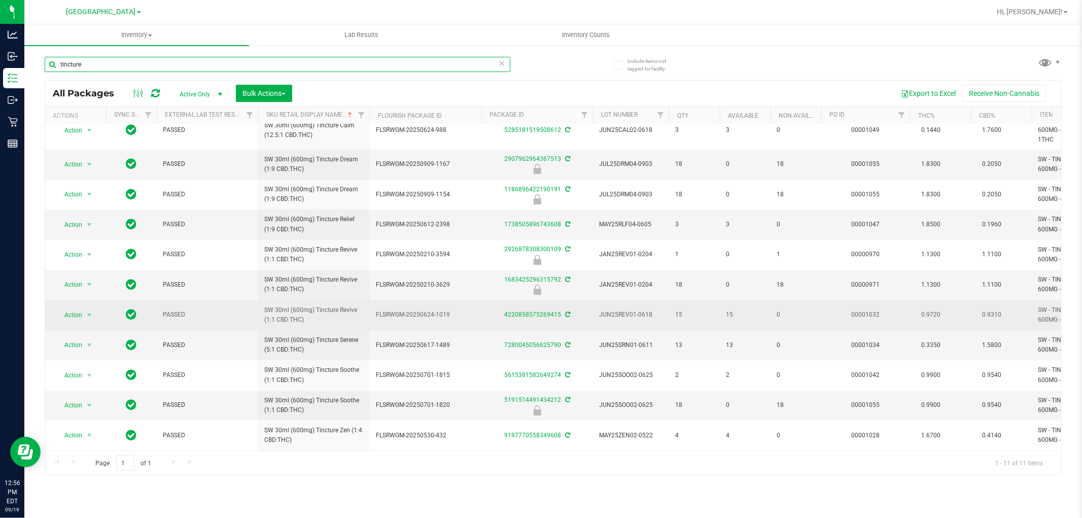
scroll to position [21, 0]
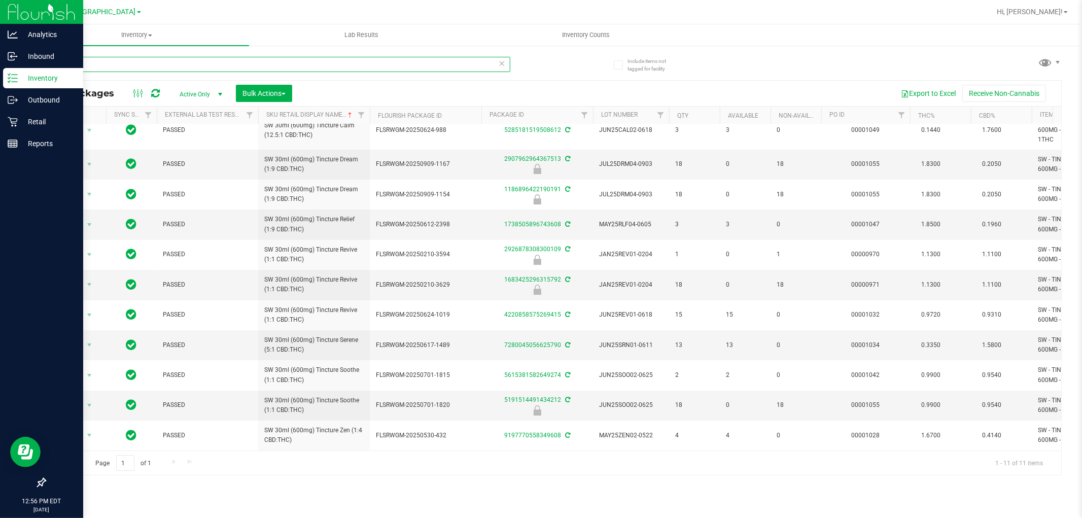
drag, startPoint x: 98, startPoint y: 64, endPoint x: 33, endPoint y: 75, distance: 65.9
click at [0, 69] on div "Analytics Inbound Inventory Outbound Retail Reports 12:56 PM EDT [DATE] 09/19 […" at bounding box center [541, 259] width 1082 height 518
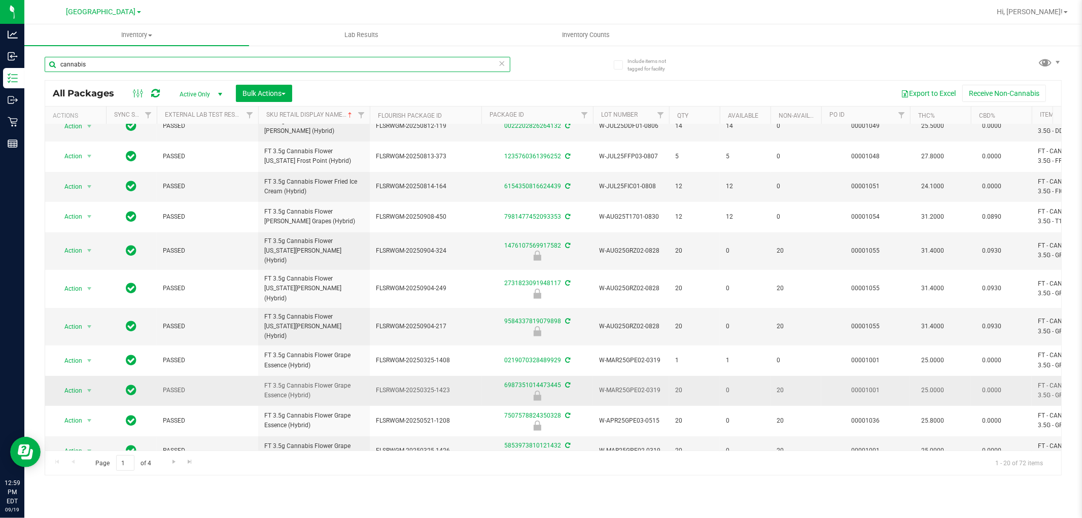
scroll to position [292, 0]
click at [176, 463] on span "Go to the next page" at bounding box center [174, 462] width 8 height 8
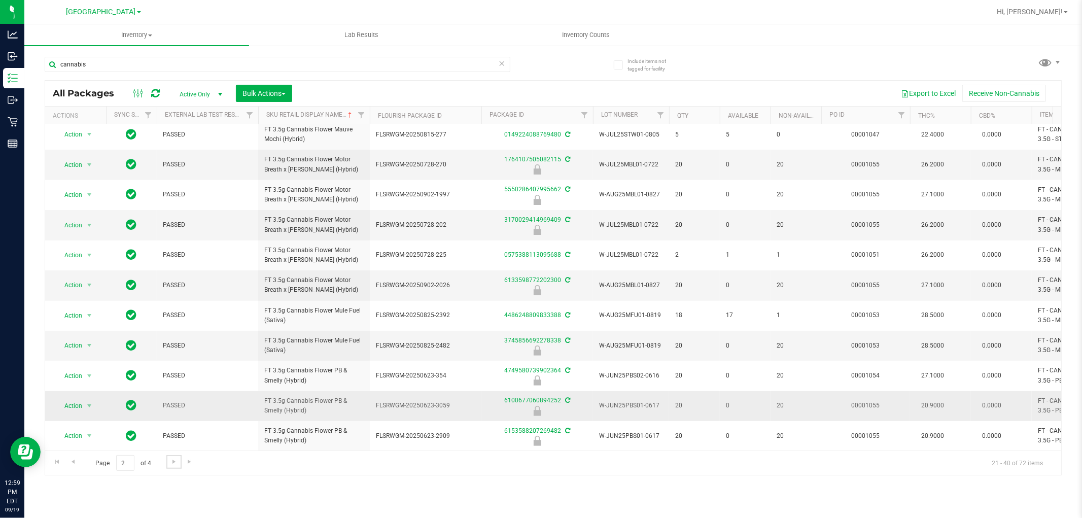
scroll to position [285, 0]
click at [174, 458] on span "Go to the next page" at bounding box center [174, 462] width 8 height 8
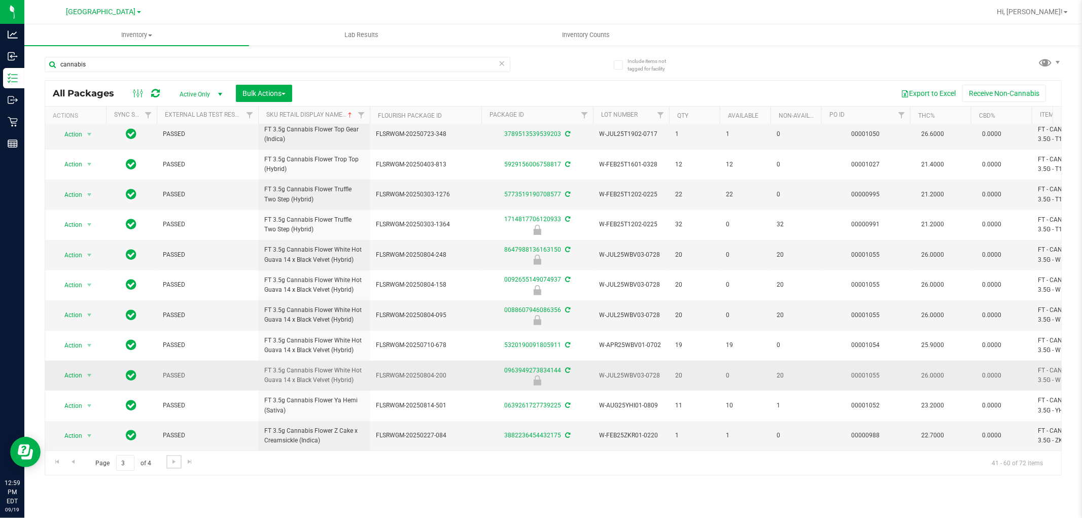
scroll to position [285, 0]
click at [176, 462] on span "Go to the next page" at bounding box center [174, 462] width 8 height 8
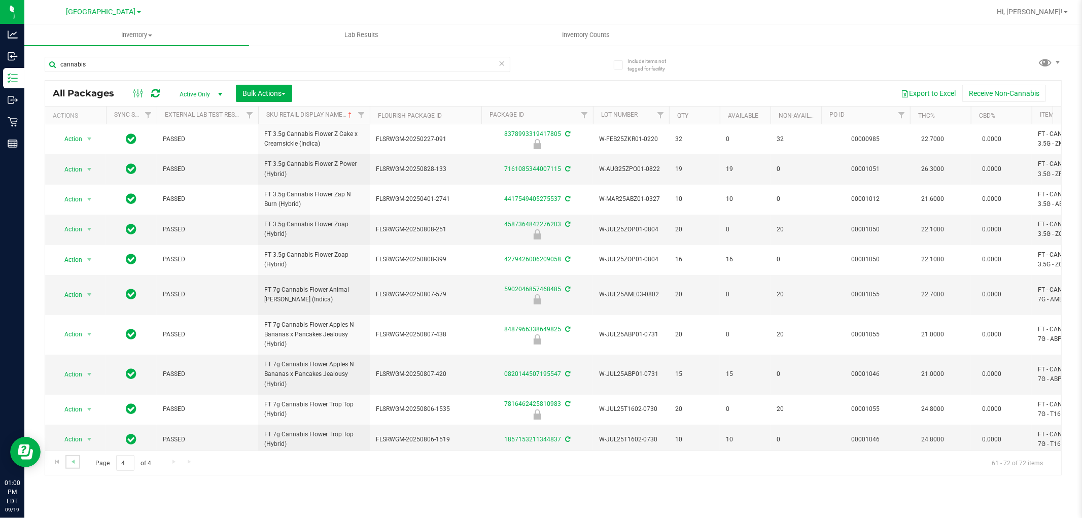
click at [71, 469] on link "Go to the previous page" at bounding box center [72, 462] width 15 height 14
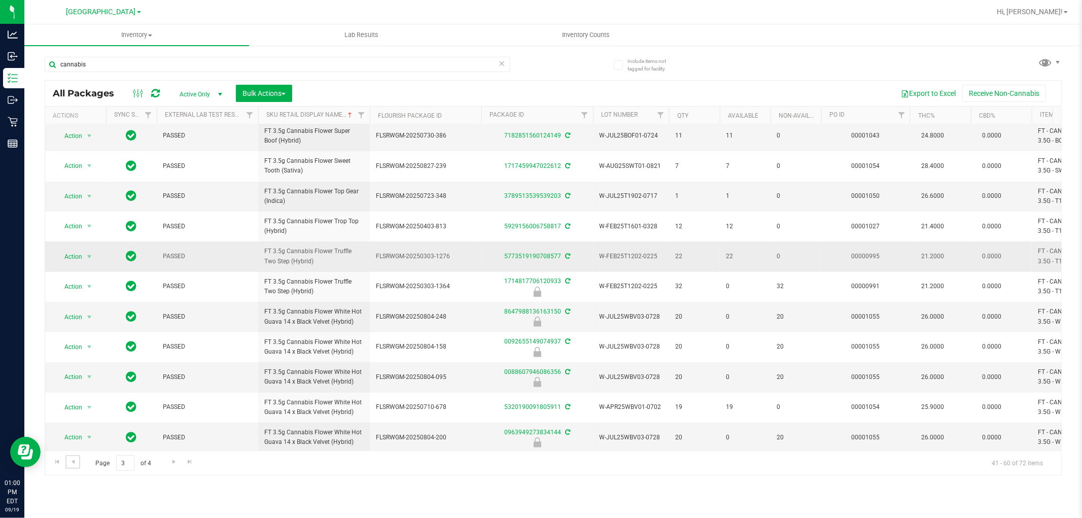
scroll to position [285, 0]
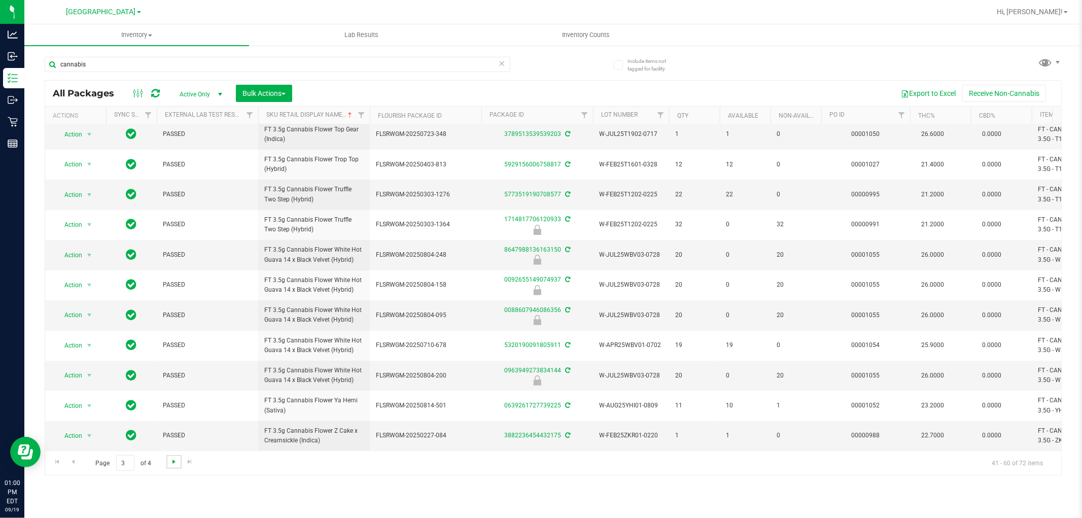
click at [170, 463] on span "Go to the next page" at bounding box center [174, 462] width 8 height 8
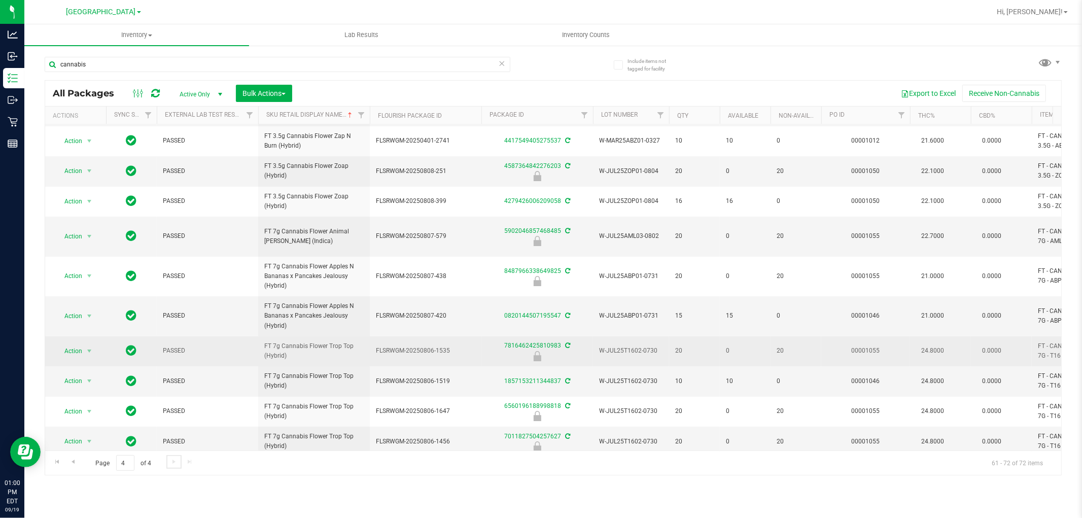
scroll to position [59, 0]
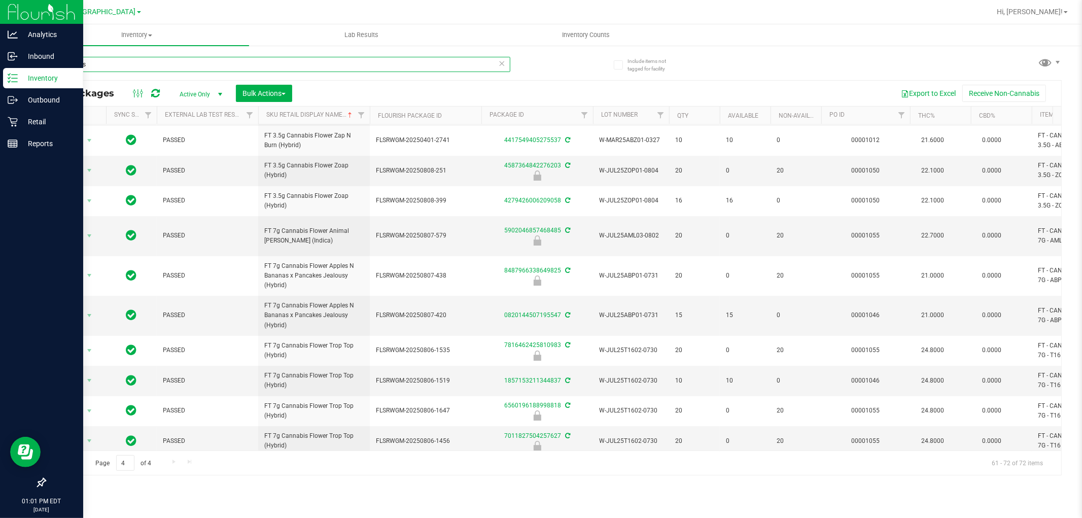
drag, startPoint x: 110, startPoint y: 64, endPoint x: 0, endPoint y: 3, distance: 125.9
click at [0, 31] on div "Analytics Inbound Inventory Outbound Retail Reports 01:01 PM EDT [DATE] 09/19 […" at bounding box center [541, 259] width 1082 height 518
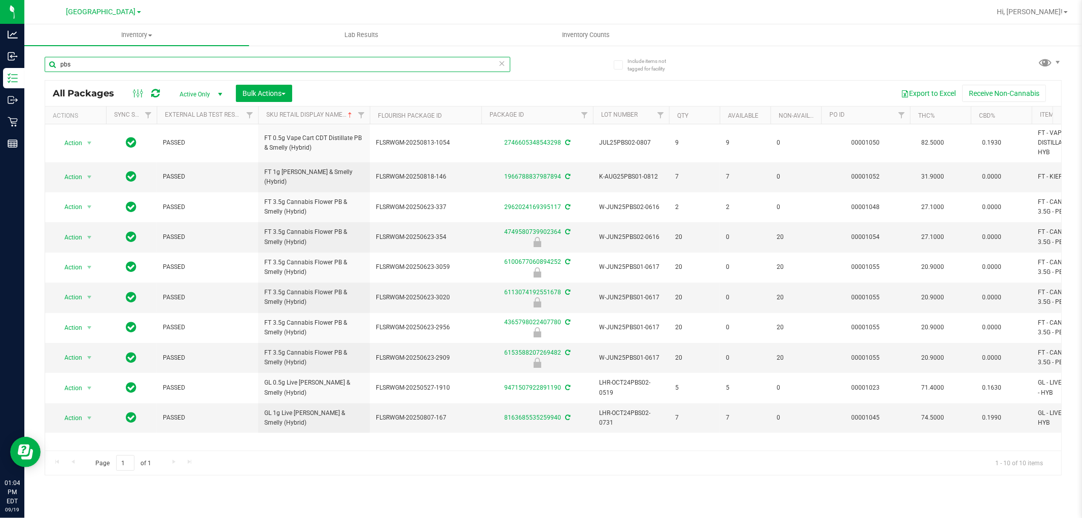
click at [99, 62] on input "pbs" at bounding box center [278, 64] width 466 height 15
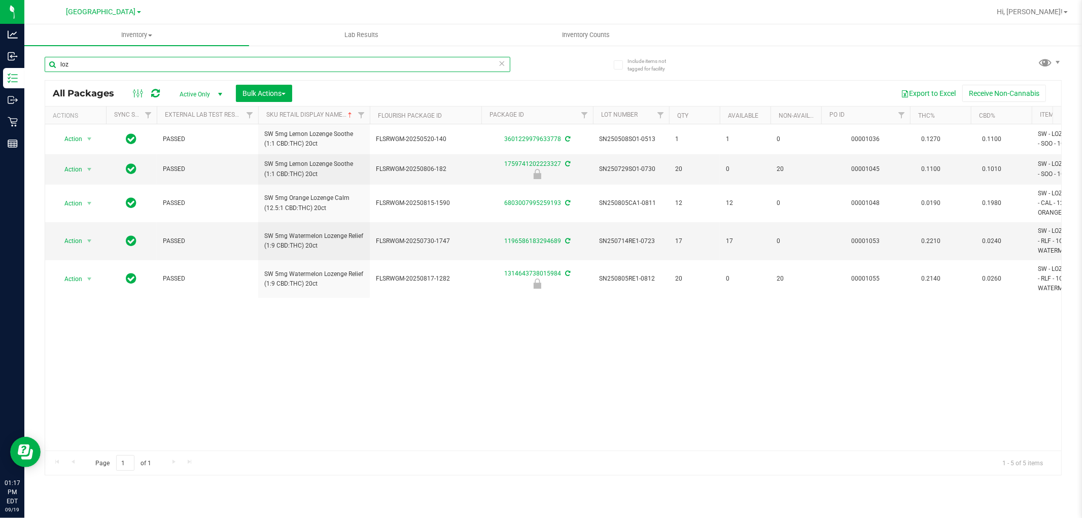
click at [224, 68] on input "loz" at bounding box center [278, 64] width 466 height 15
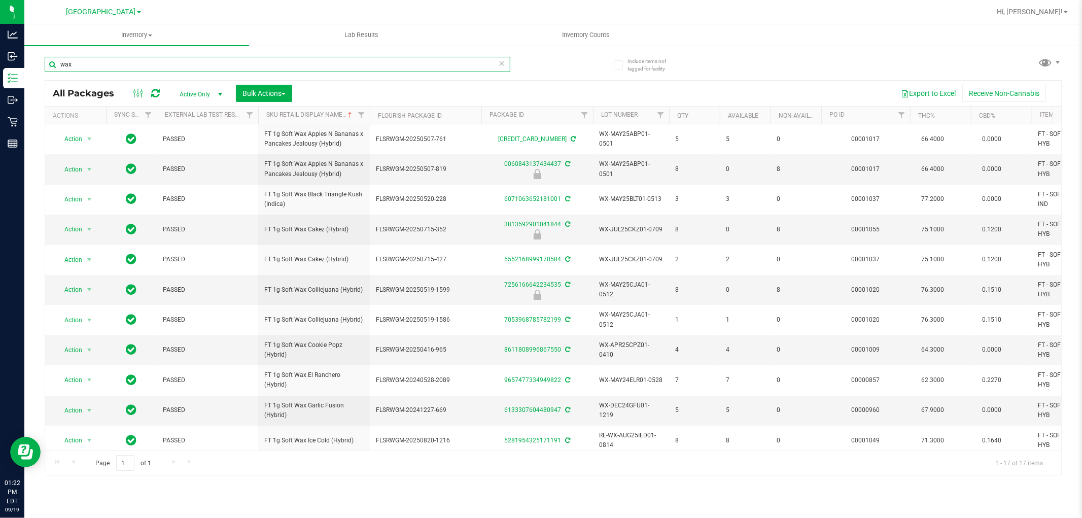
click at [97, 65] on input "wax" at bounding box center [278, 64] width 466 height 15
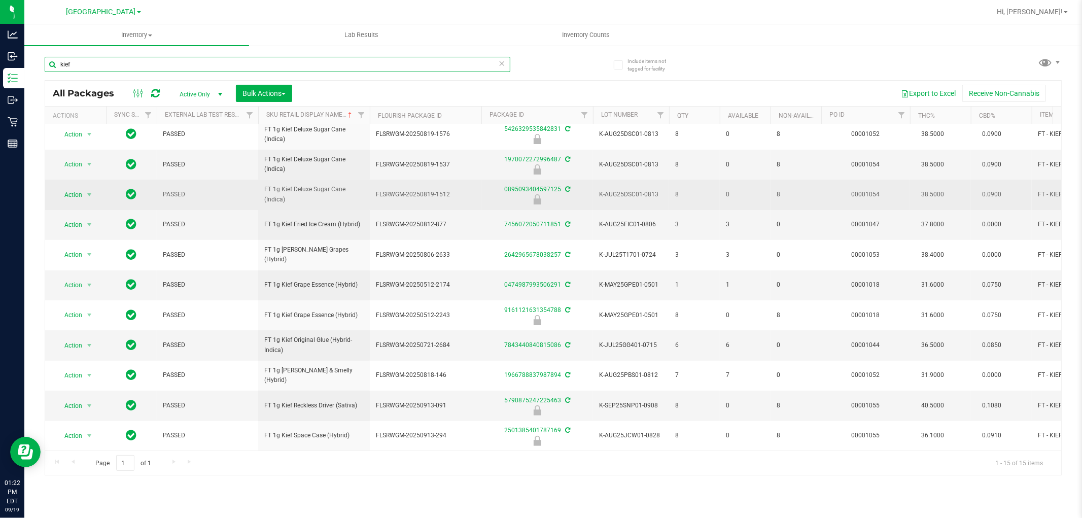
scroll to position [134, 0]
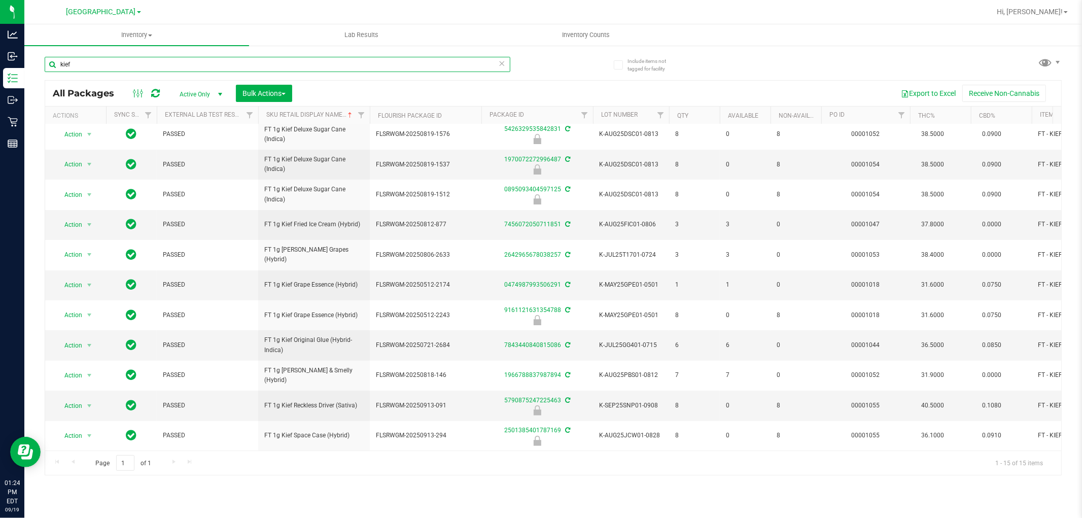
click at [255, 67] on input "kief" at bounding box center [278, 64] width 466 height 15
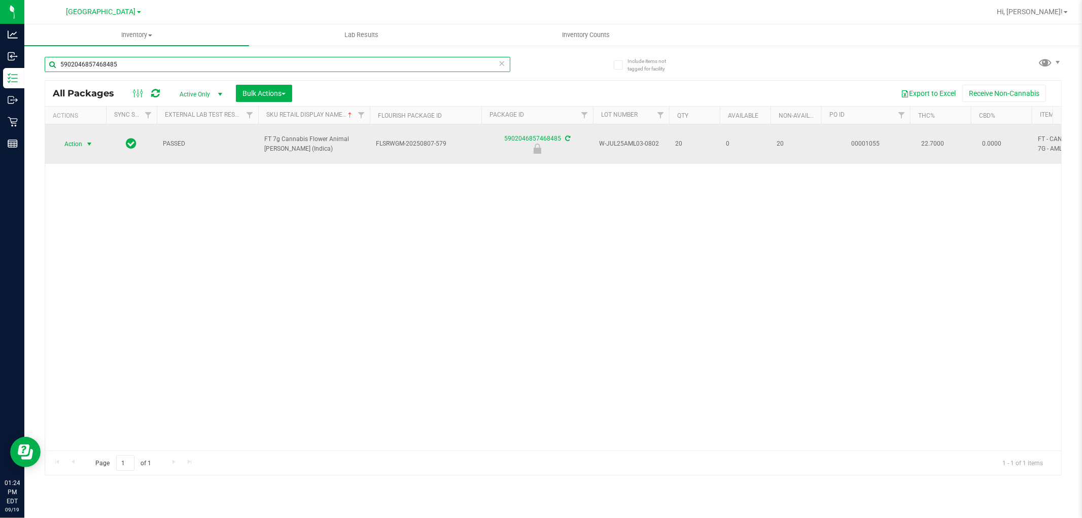
type input "5902046857468485"
click at [89, 137] on span "select" at bounding box center [89, 144] width 13 height 14
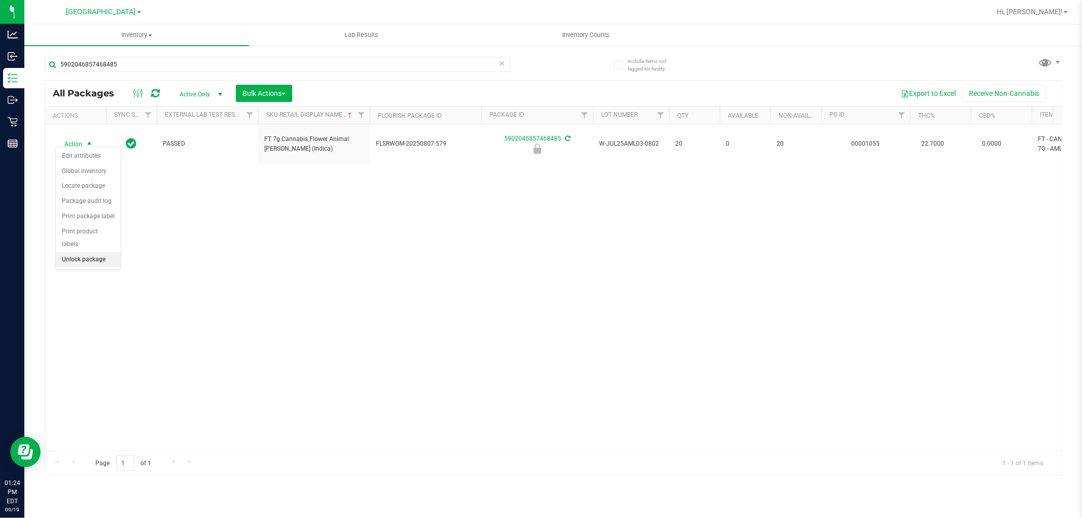
click at [88, 254] on li "Unlock package" at bounding box center [88, 259] width 65 height 15
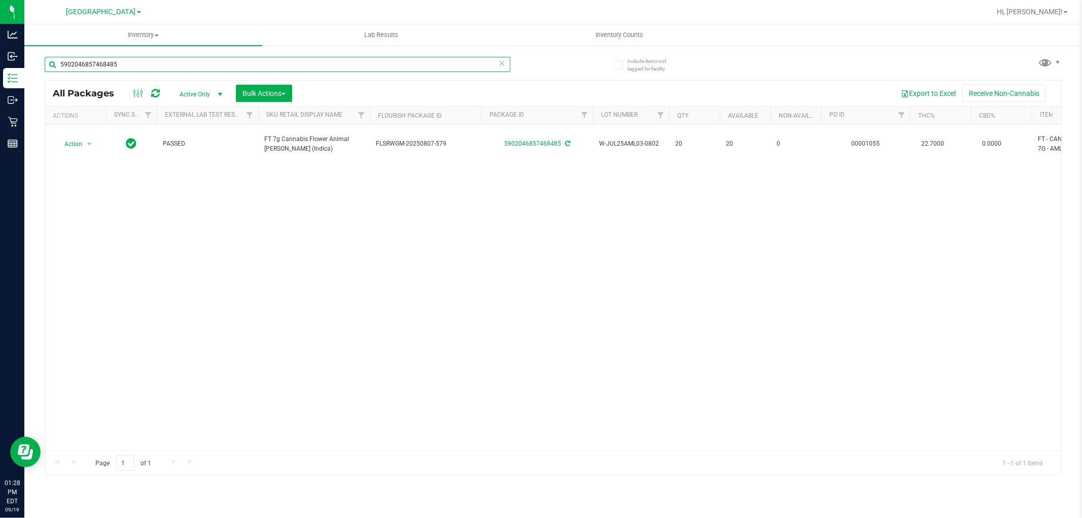
click at [136, 62] on input "5902046857468485" at bounding box center [278, 64] width 466 height 15
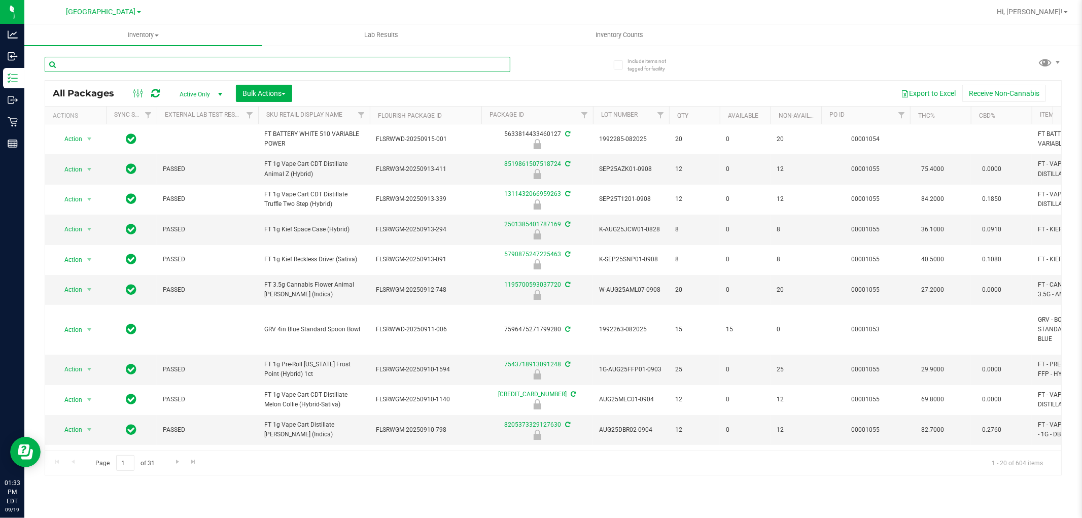
click at [137, 63] on input "text" at bounding box center [278, 64] width 466 height 15
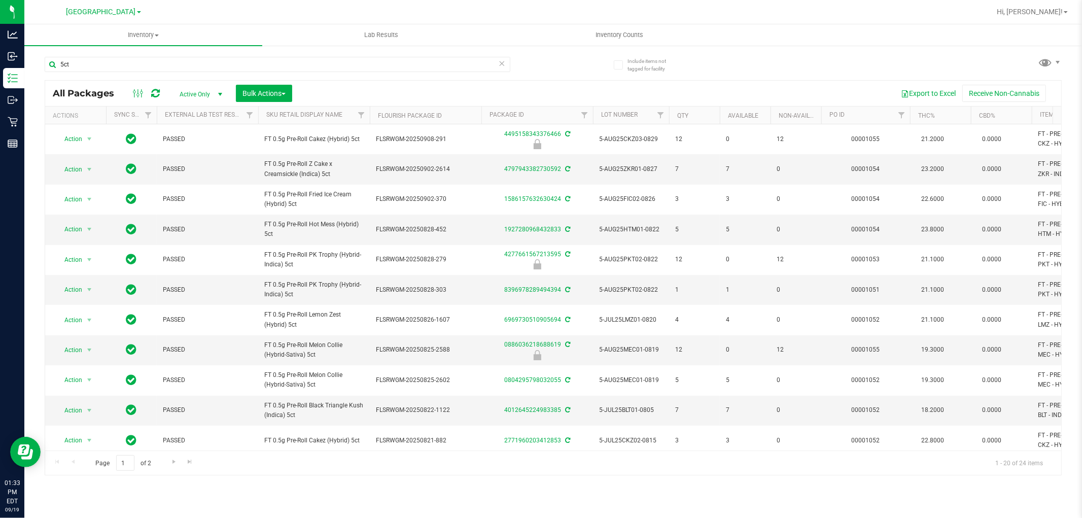
click at [344, 120] on th "Sku Retail Display Name" at bounding box center [314, 116] width 112 height 18
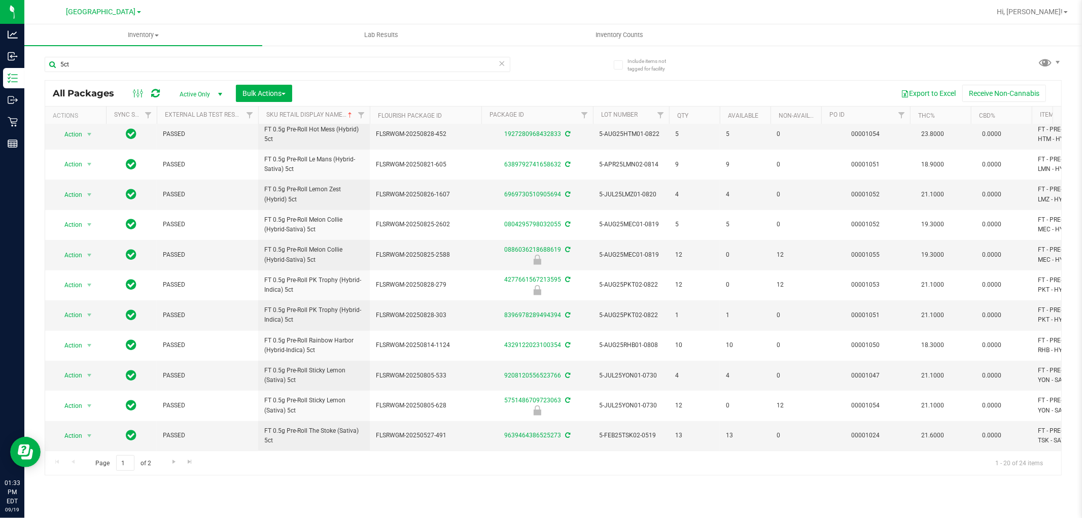
scroll to position [285, 0]
click at [174, 463] on span "Go to the next page" at bounding box center [174, 462] width 8 height 8
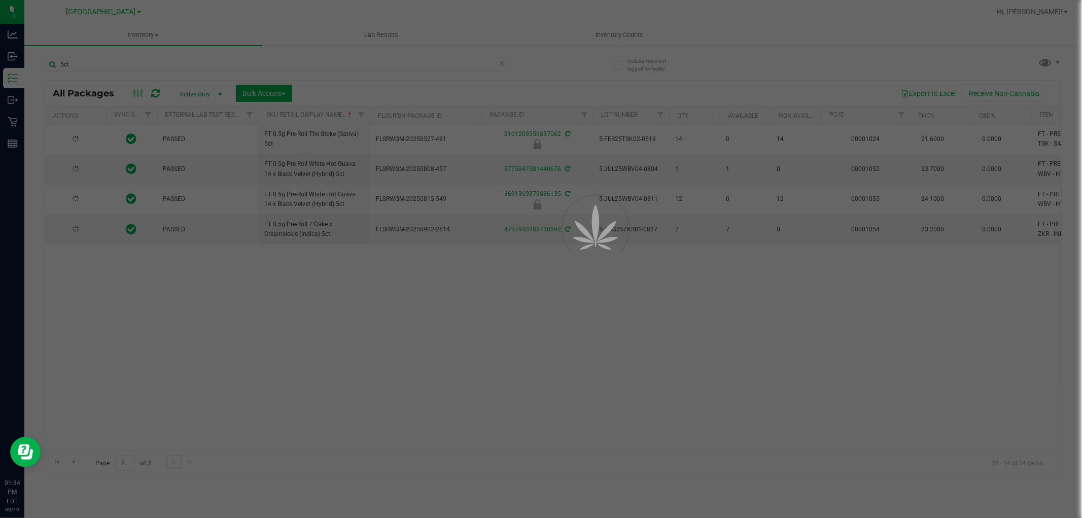
scroll to position [0, 0]
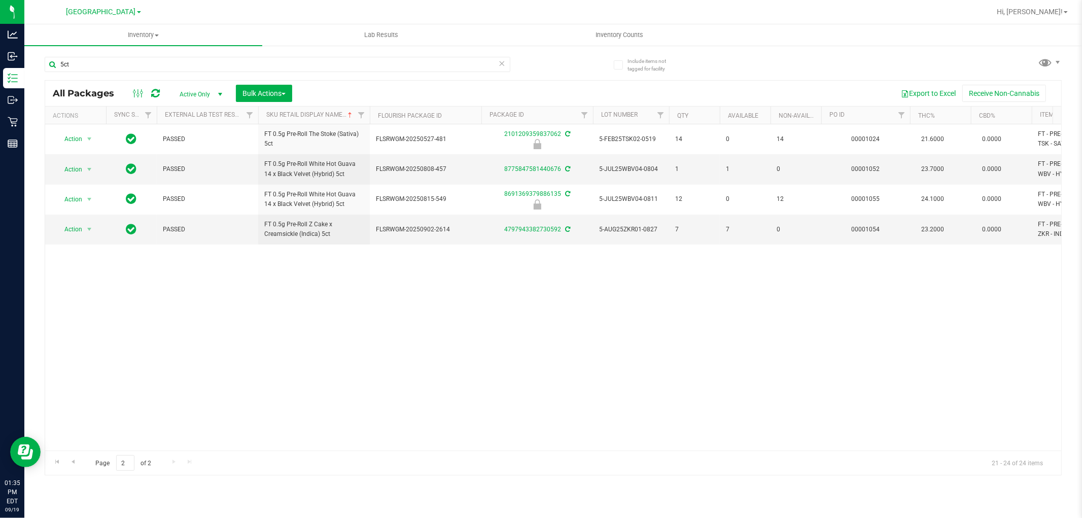
click at [223, 56] on div "5ct" at bounding box center [299, 64] width 509 height 32
click at [222, 66] on input "5ct" at bounding box center [278, 64] width 466 height 15
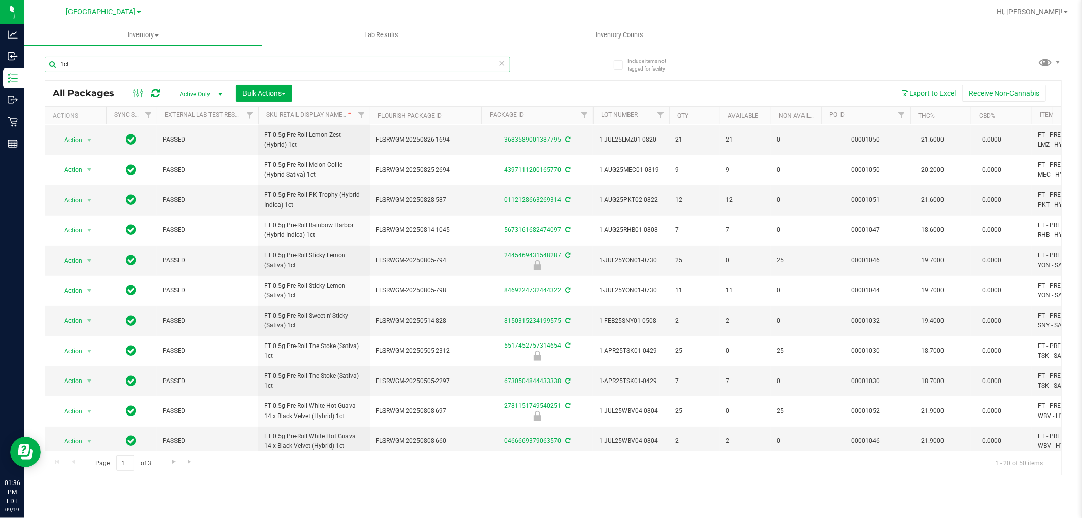
scroll to position [285, 0]
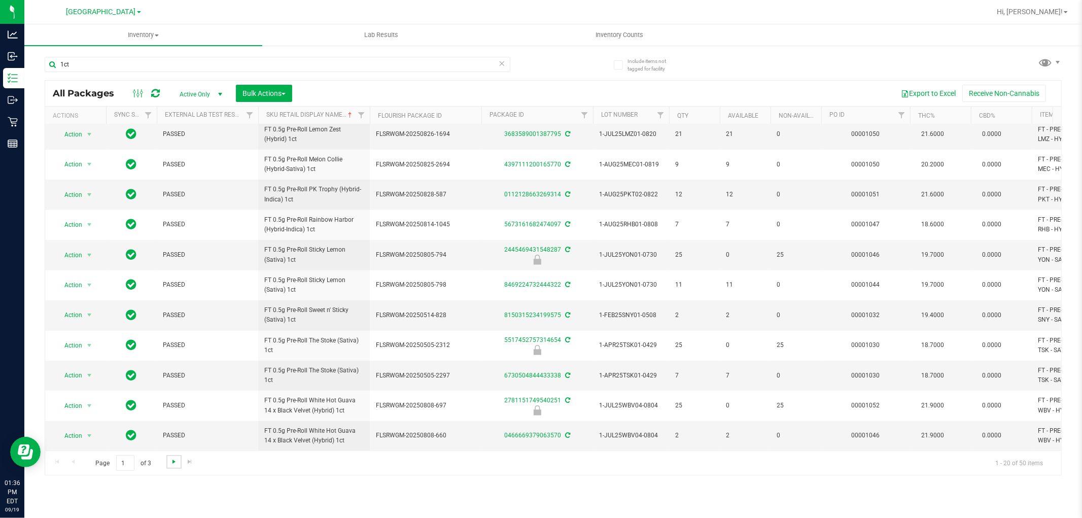
click at [171, 462] on span "Go to the next page" at bounding box center [174, 462] width 8 height 8
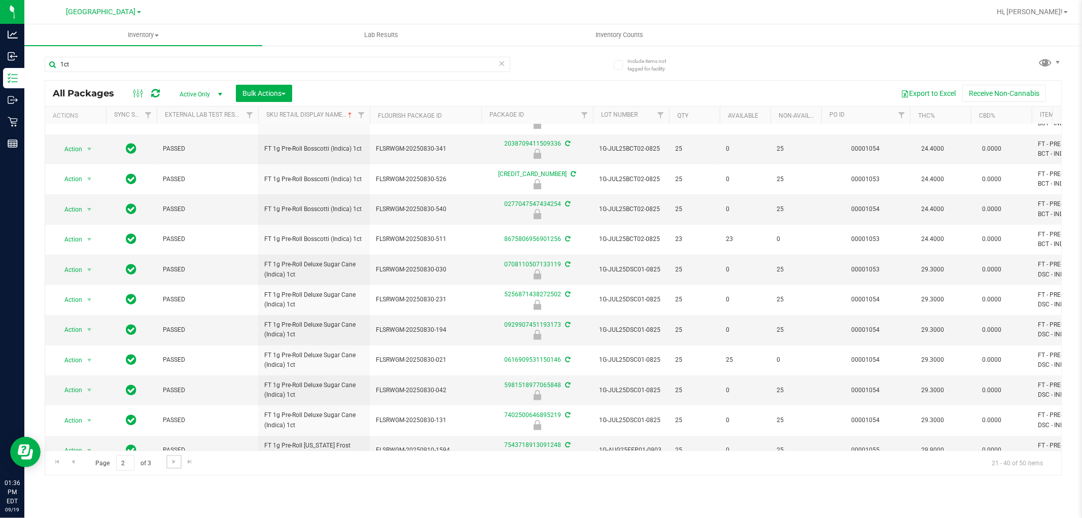
scroll to position [285, 0]
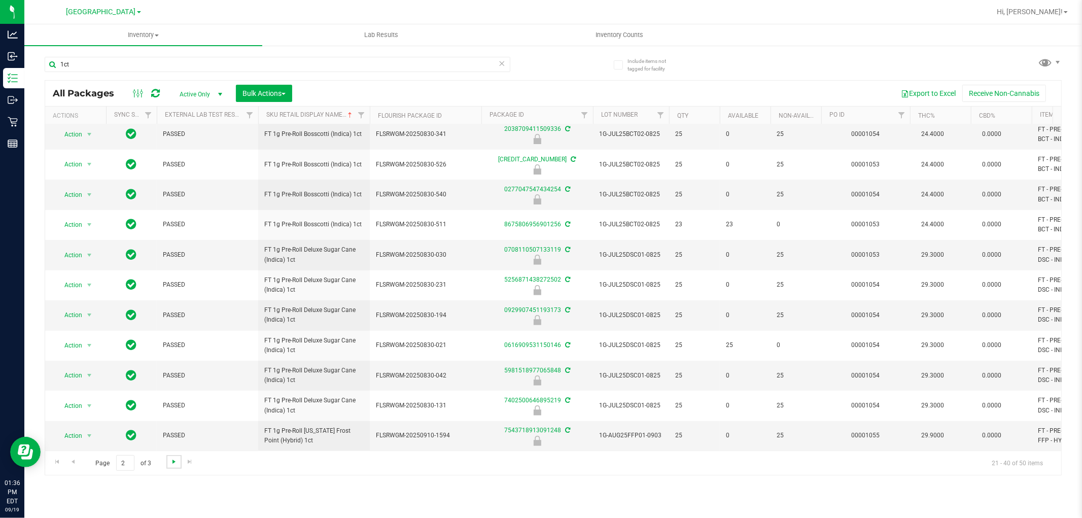
click at [176, 463] on span "Go to the next page" at bounding box center [174, 462] width 8 height 8
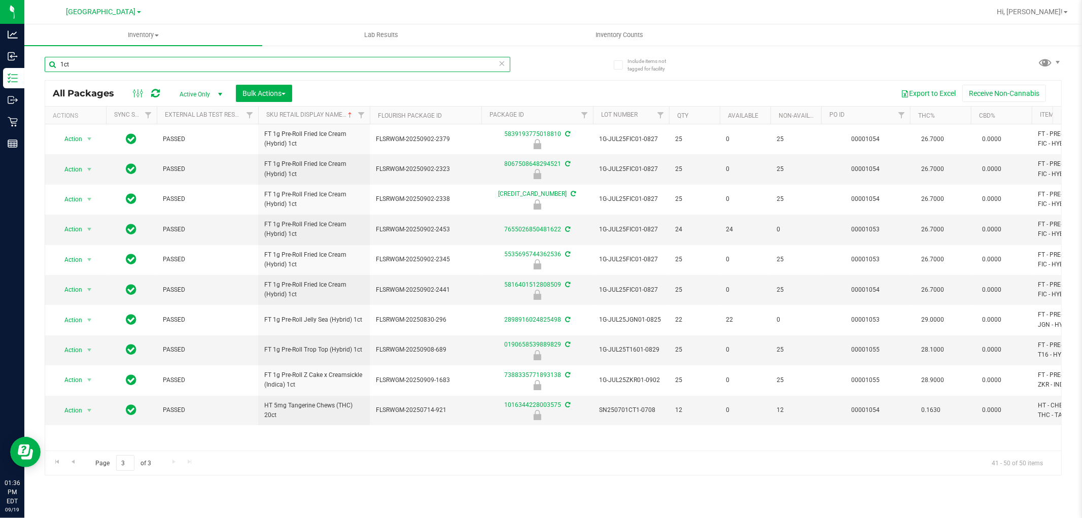
click at [224, 63] on input "1ct" at bounding box center [278, 64] width 466 height 15
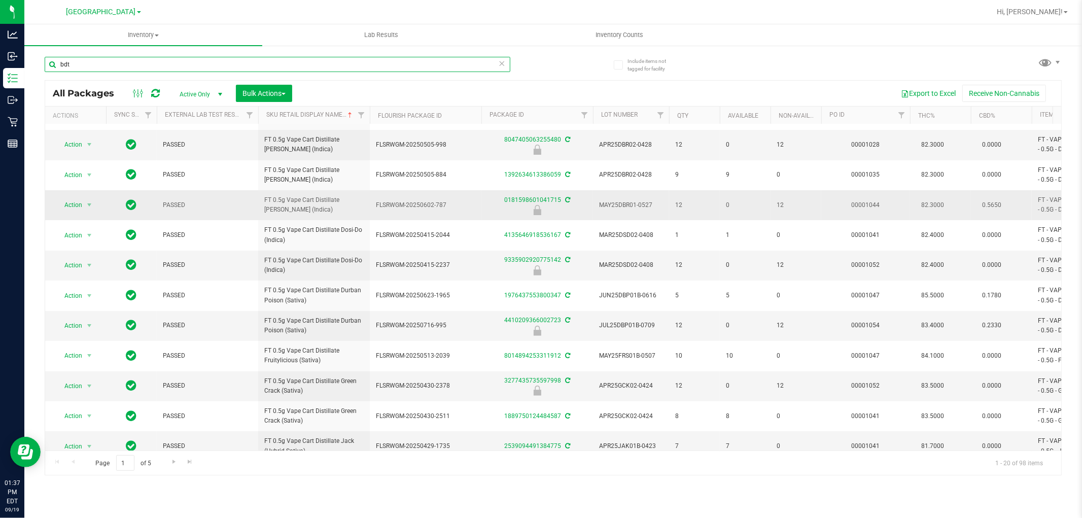
scroll to position [280, 0]
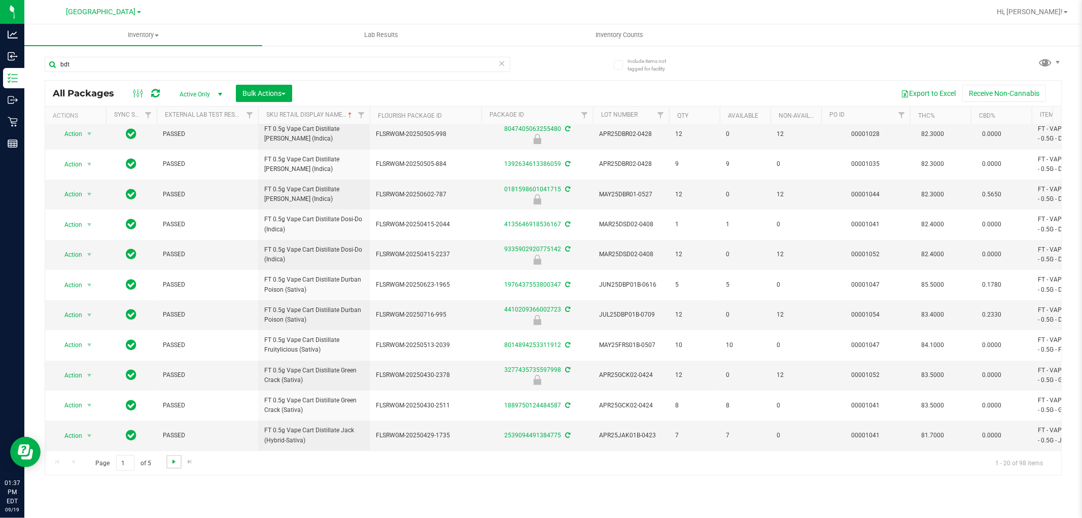
click at [170, 464] on span "Go to the next page" at bounding box center [174, 462] width 8 height 8
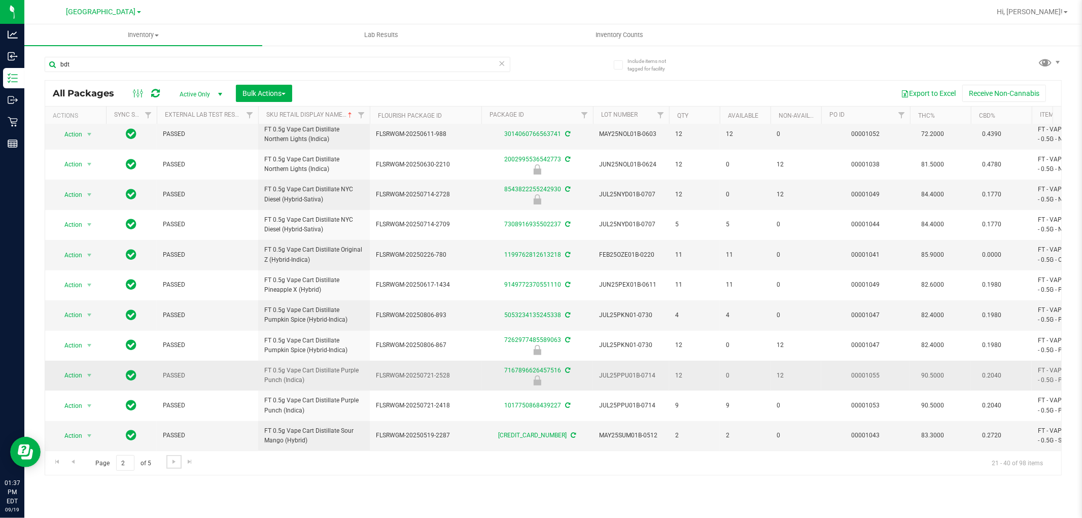
scroll to position [285, 0]
click at [177, 465] on span "Go to the next page" at bounding box center [174, 462] width 8 height 8
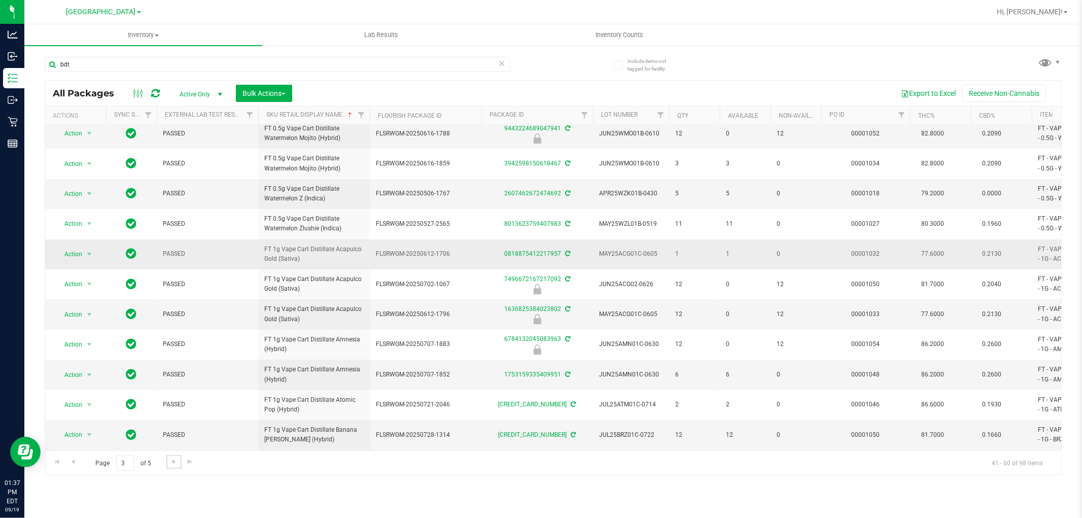
scroll to position [225, 0]
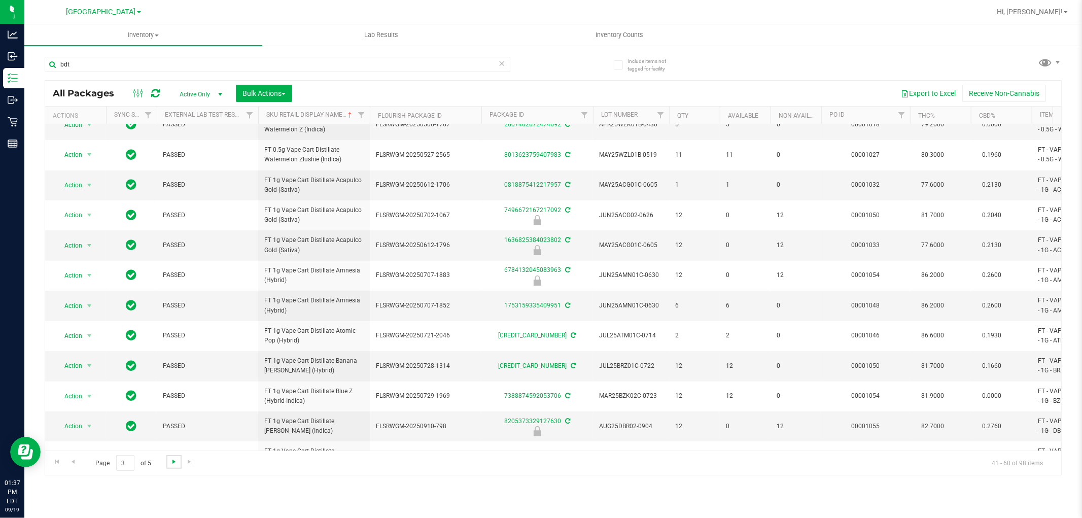
click at [173, 462] on span "Go to the next page" at bounding box center [174, 462] width 8 height 8
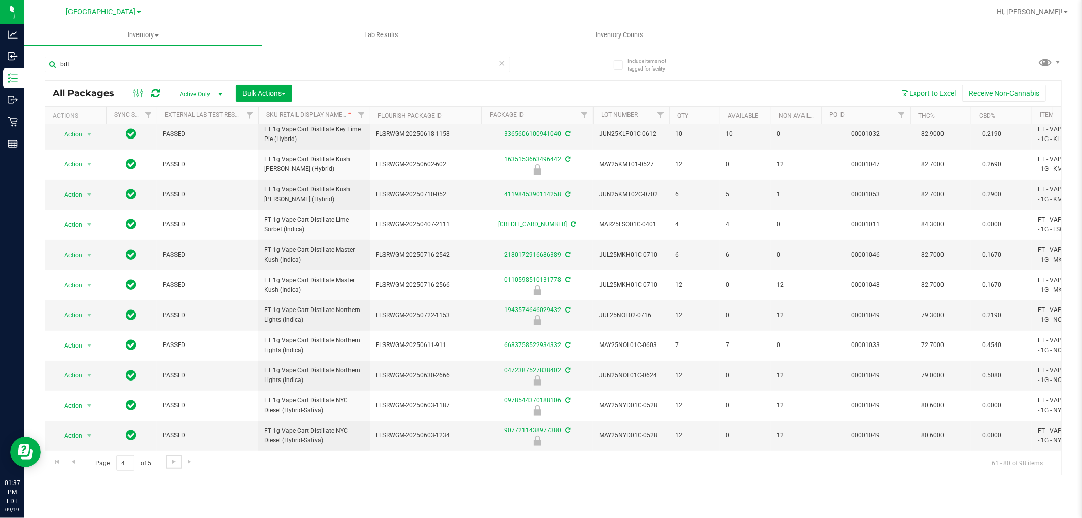
scroll to position [285, 0]
click at [175, 459] on span "Go to the next page" at bounding box center [174, 462] width 8 height 8
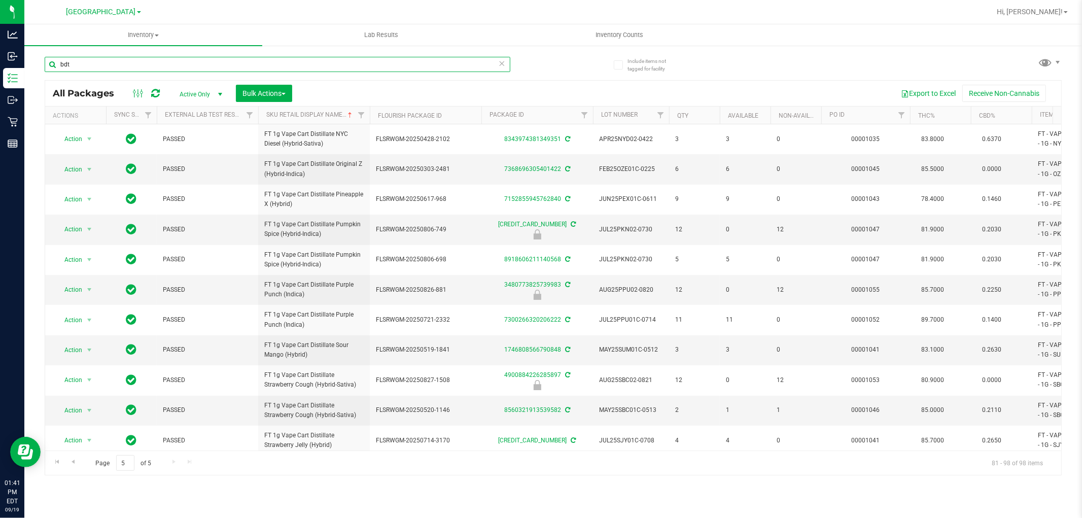
click at [128, 63] on input "bdt" at bounding box center [278, 64] width 466 height 15
type input "cdt"
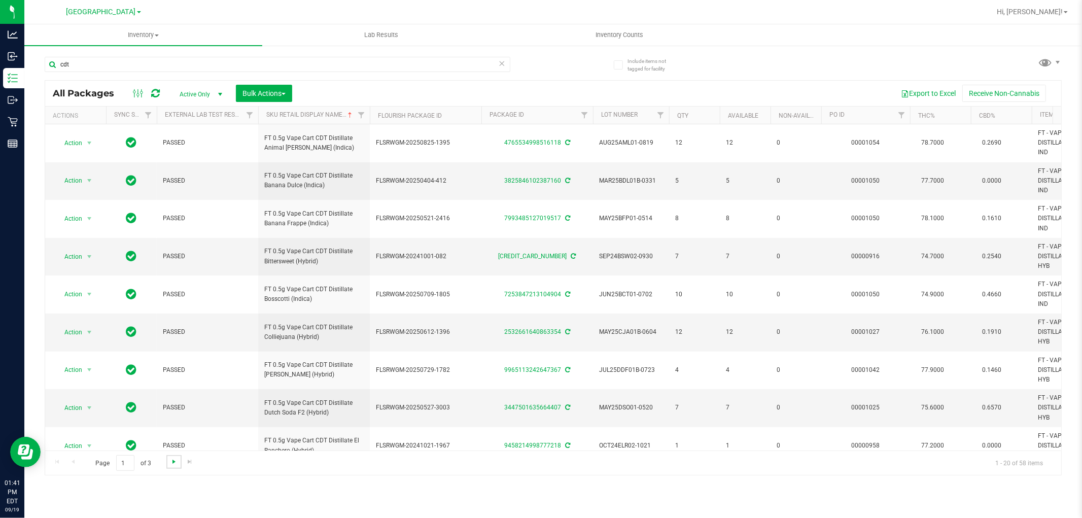
click at [176, 464] on span "Go to the next page" at bounding box center [174, 462] width 8 height 8
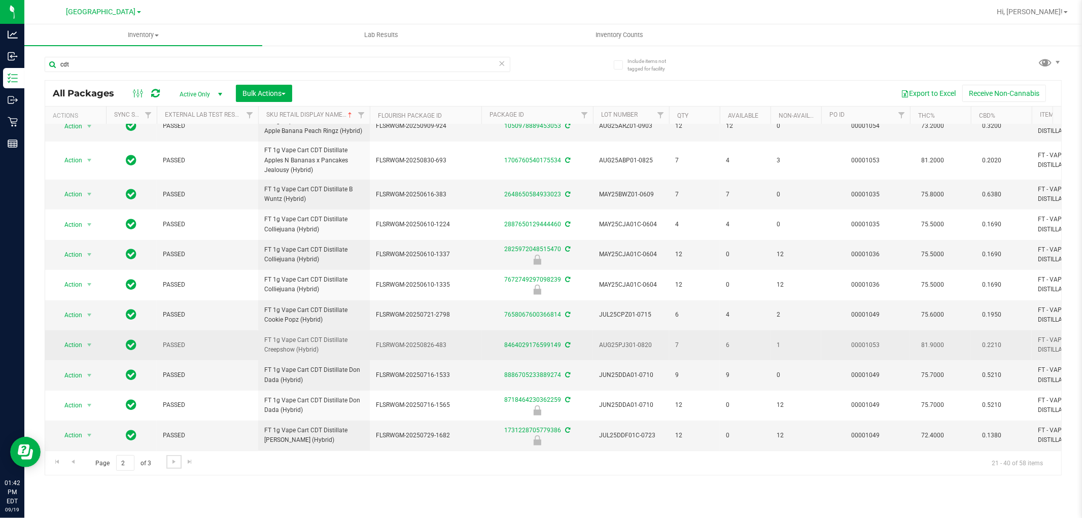
scroll to position [362, 0]
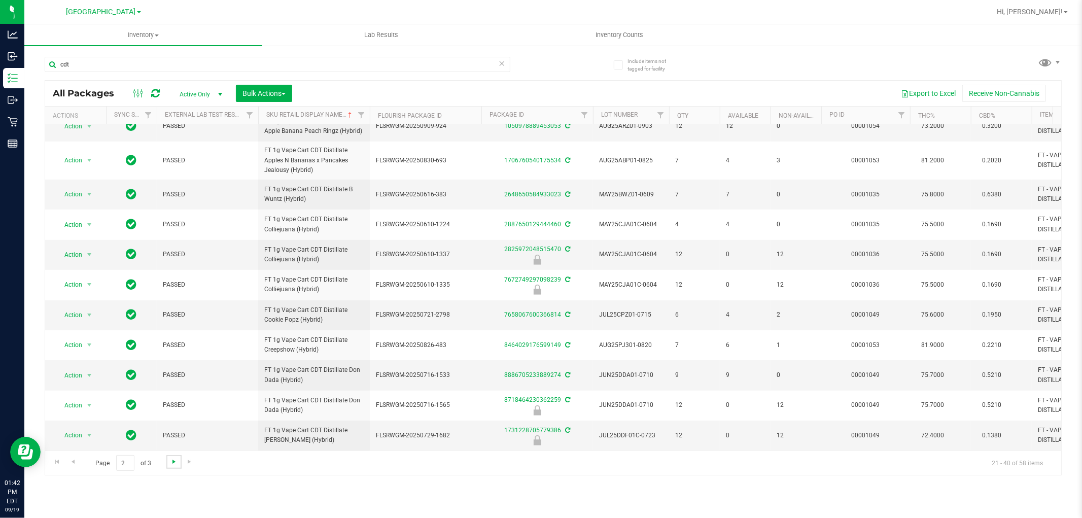
click at [172, 460] on span "Go to the next page" at bounding box center [174, 462] width 8 height 8
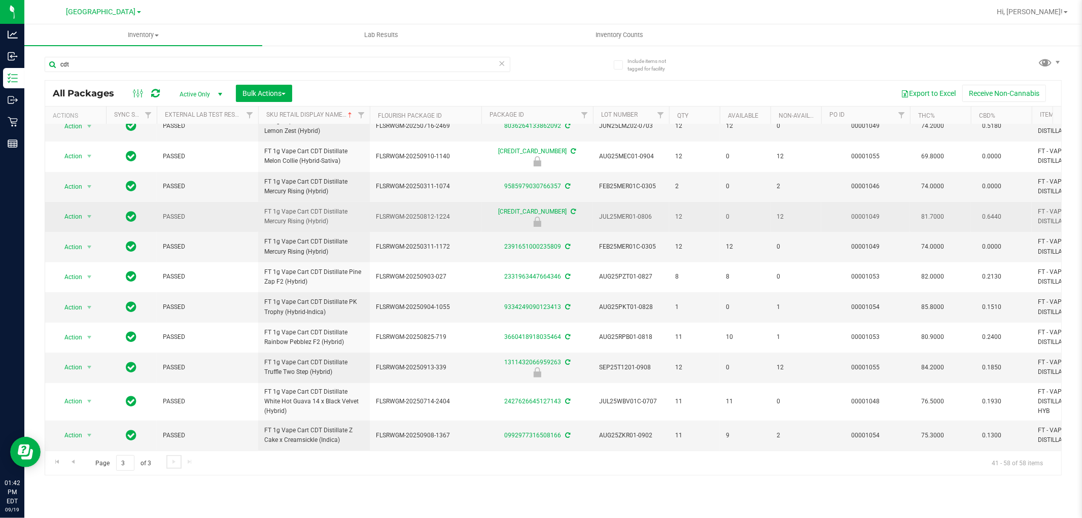
scroll to position [278, 0]
